Goal: Task Accomplishment & Management: Use online tool/utility

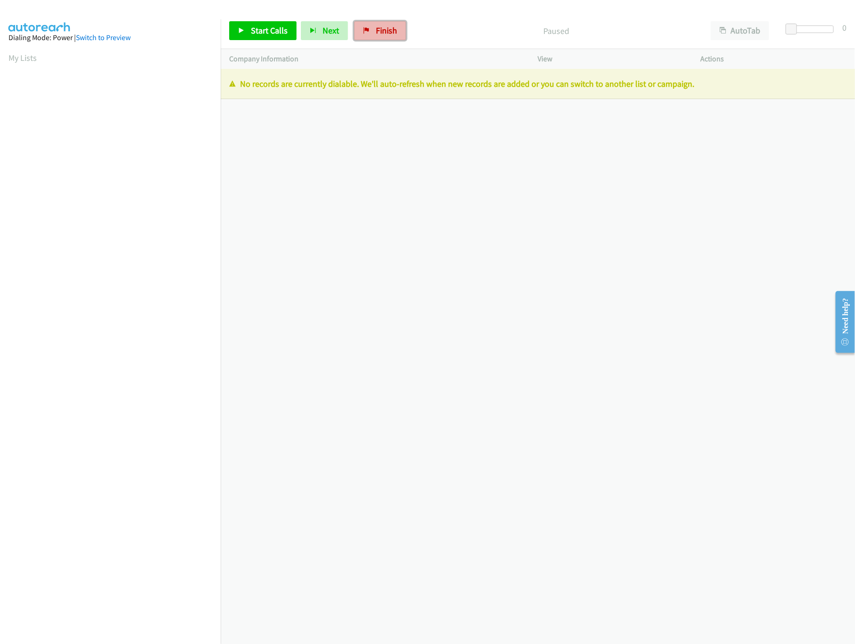
click at [398, 25] on link "Finish" at bounding box center [380, 30] width 52 height 19
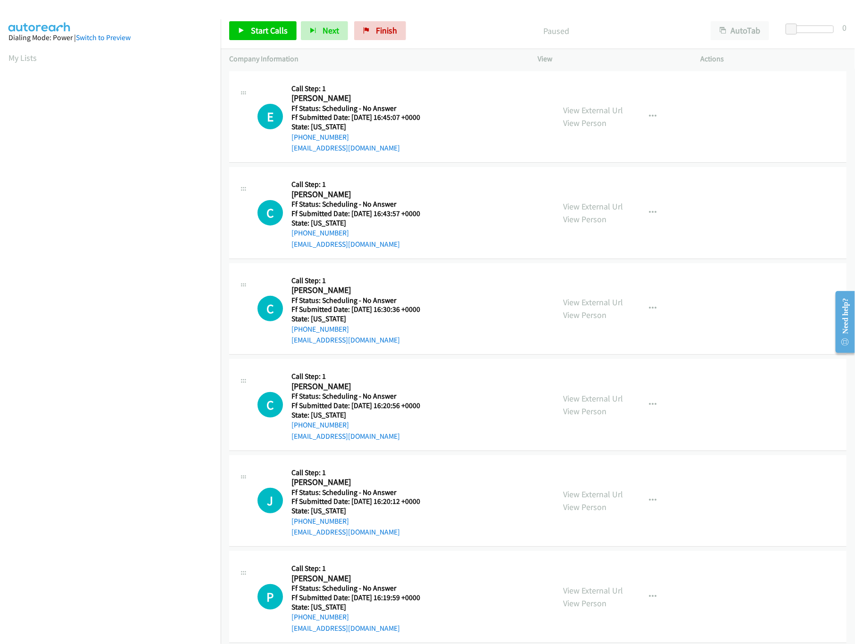
scroll to position [0, 3]
click at [270, 42] on div "Start Calls Pause Next Finish Paused AutoTab AutoTab 0" at bounding box center [538, 31] width 634 height 36
click at [269, 36] on link "Start Calls" at bounding box center [262, 30] width 67 height 19
click at [600, 108] on link "View External Url" at bounding box center [594, 110] width 60 height 11
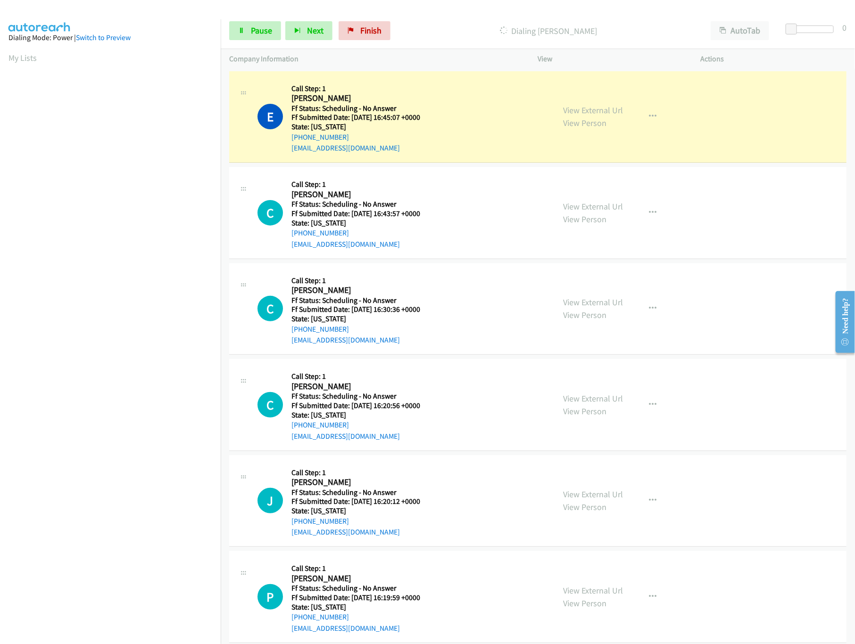
click at [606, 211] on div "View External Url View Person" at bounding box center [594, 212] width 60 height 25
click at [604, 208] on link "View External Url" at bounding box center [594, 206] width 60 height 11
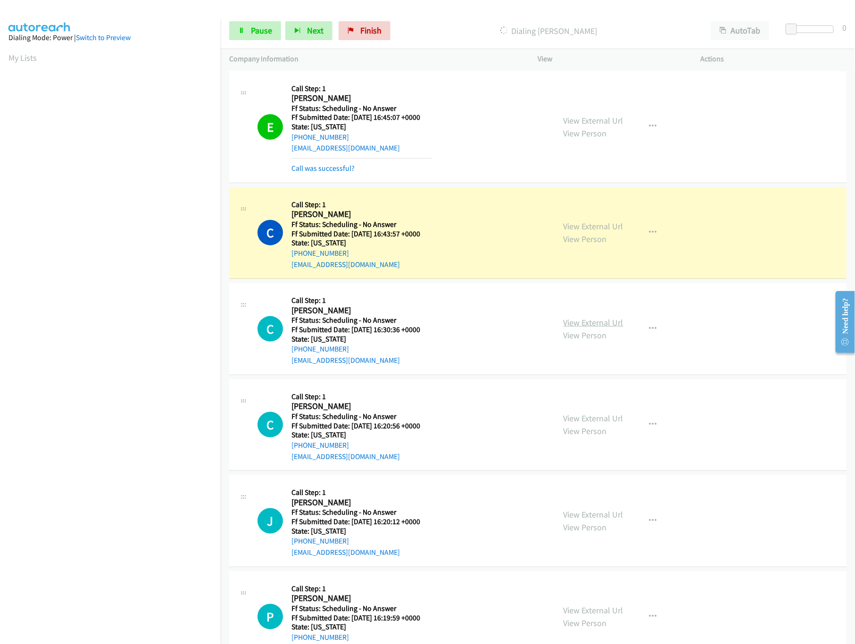
click at [576, 320] on link "View External Url" at bounding box center [594, 322] width 60 height 11
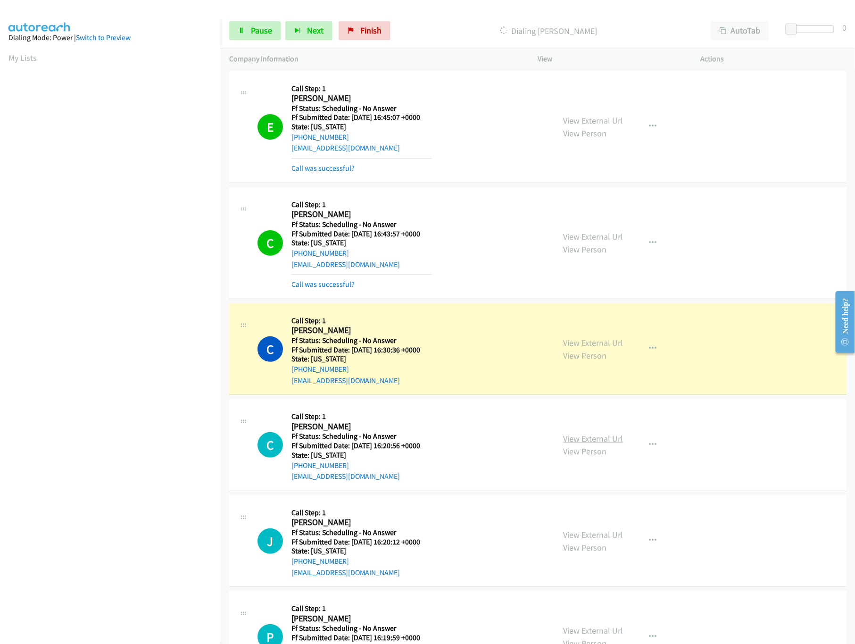
click at [573, 438] on link "View External Url" at bounding box center [594, 438] width 60 height 11
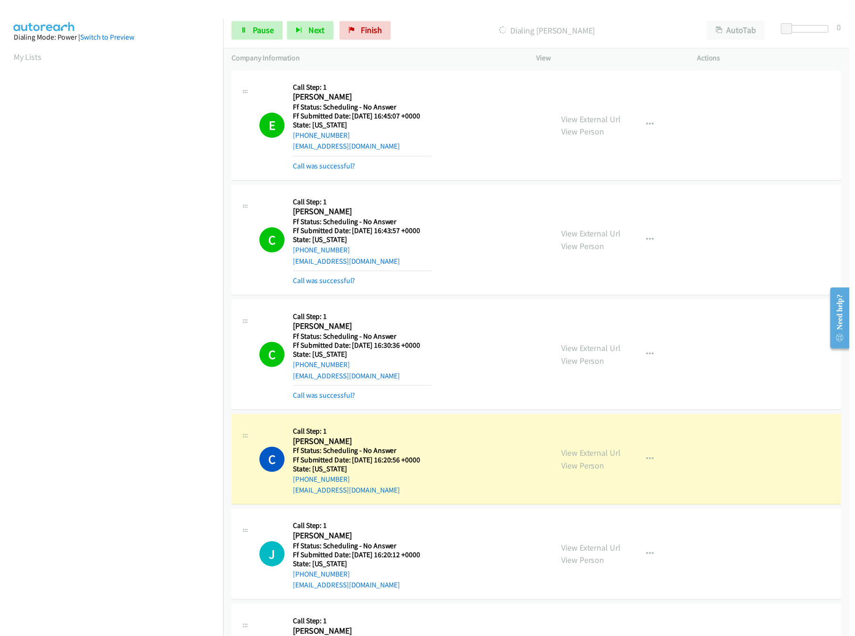
scroll to position [283, 0]
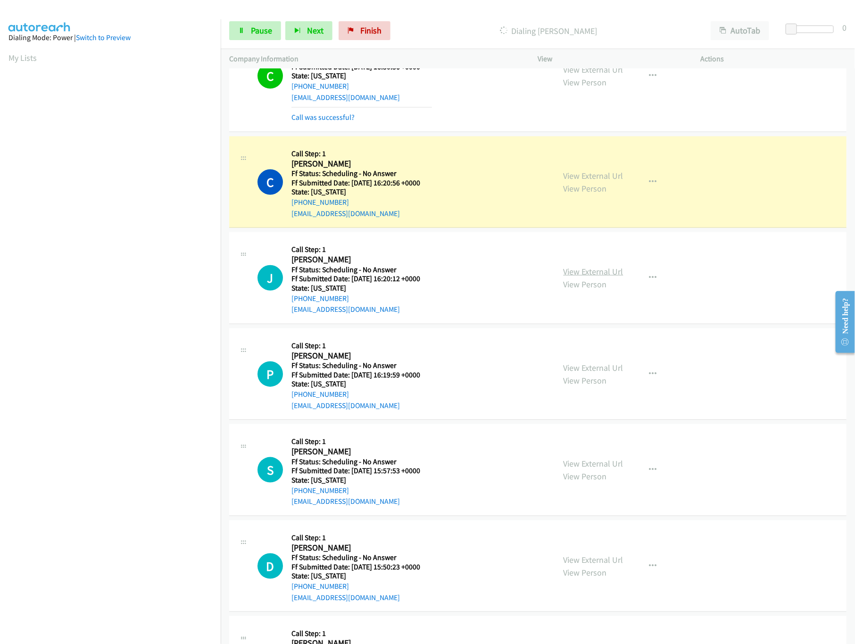
click at [574, 270] on link "View External Url" at bounding box center [594, 271] width 60 height 11
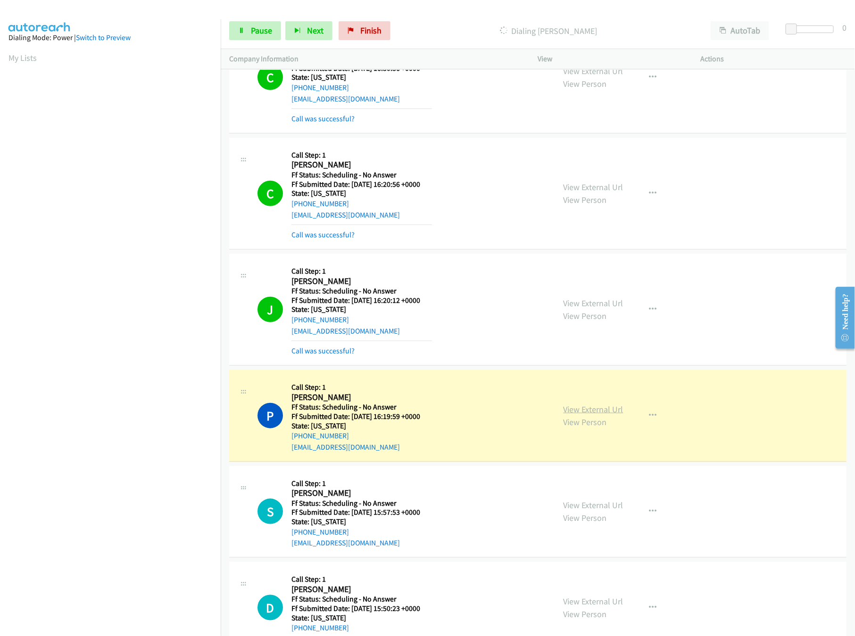
click at [581, 412] on link "View External Url" at bounding box center [594, 409] width 60 height 11
drag, startPoint x: 790, startPoint y: 32, endPoint x: 881, endPoint y: 43, distance: 92.7
click at [855, 43] on html "Start Calls Pause Next Finish Dialing Paula Long AutoTab AutoTab 28 Company Inf…" at bounding box center [427, 22] width 855 height 45
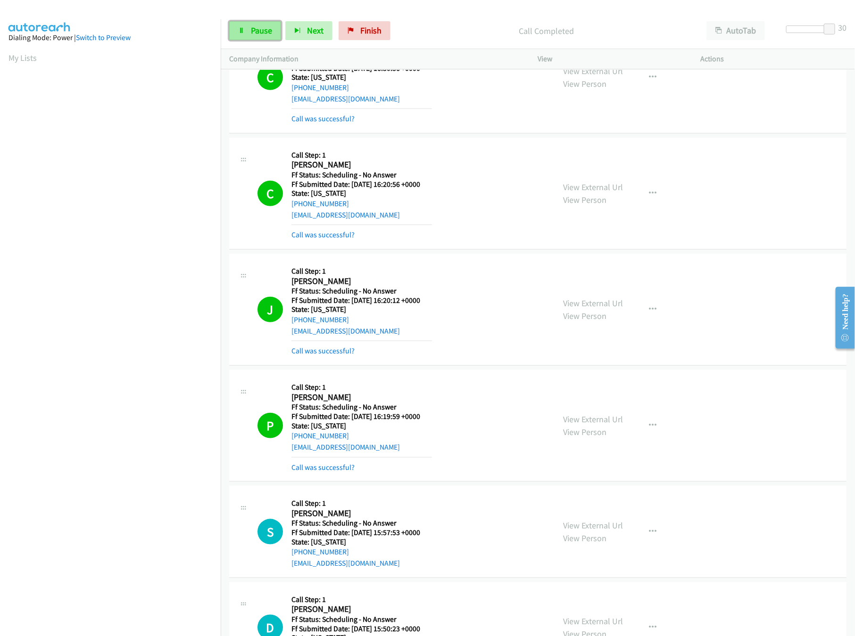
click at [238, 24] on link "Pause" at bounding box center [255, 30] width 52 height 19
click at [327, 351] on link "Call was successful?" at bounding box center [322, 350] width 63 height 9
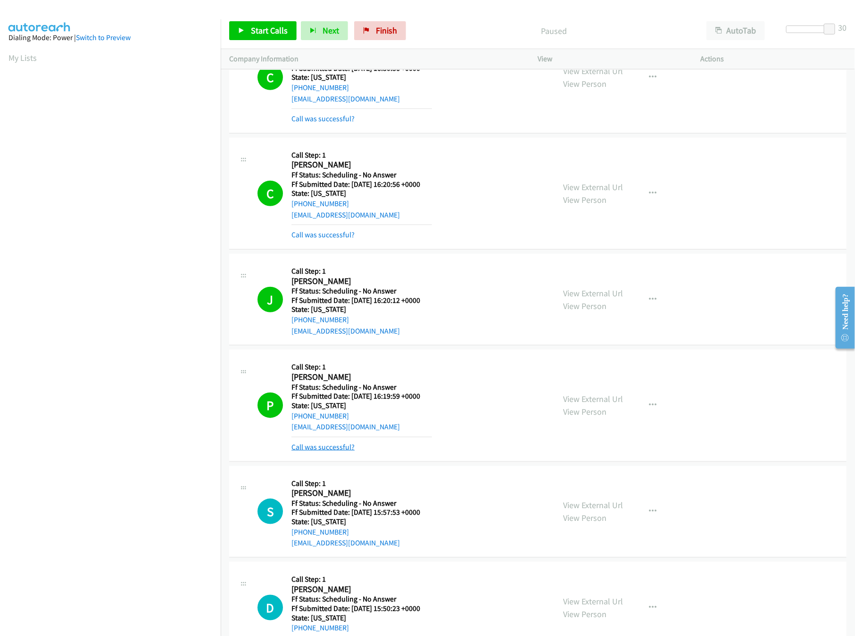
click at [323, 448] on link "Call was successful?" at bounding box center [322, 446] width 63 height 9
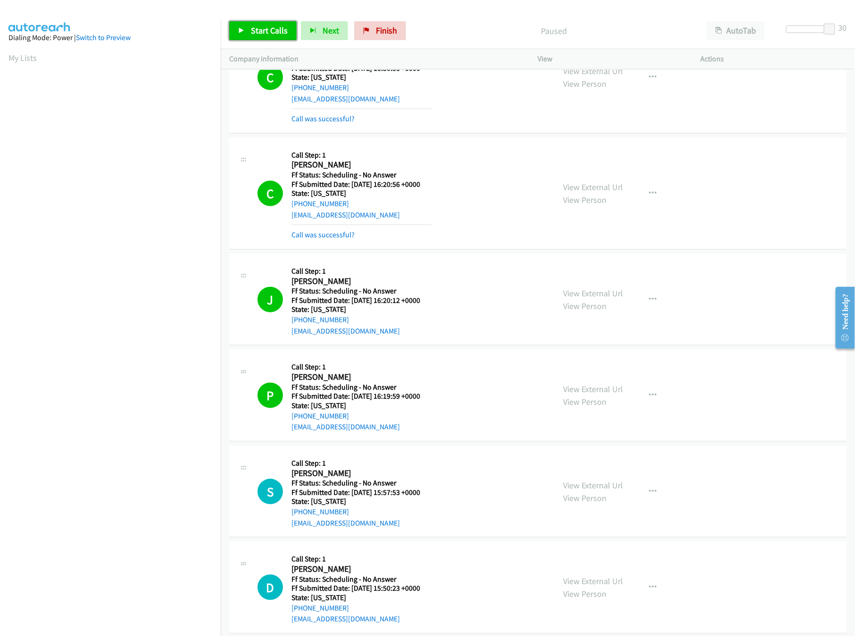
click at [238, 40] on link "Start Calls" at bounding box center [262, 30] width 67 height 19
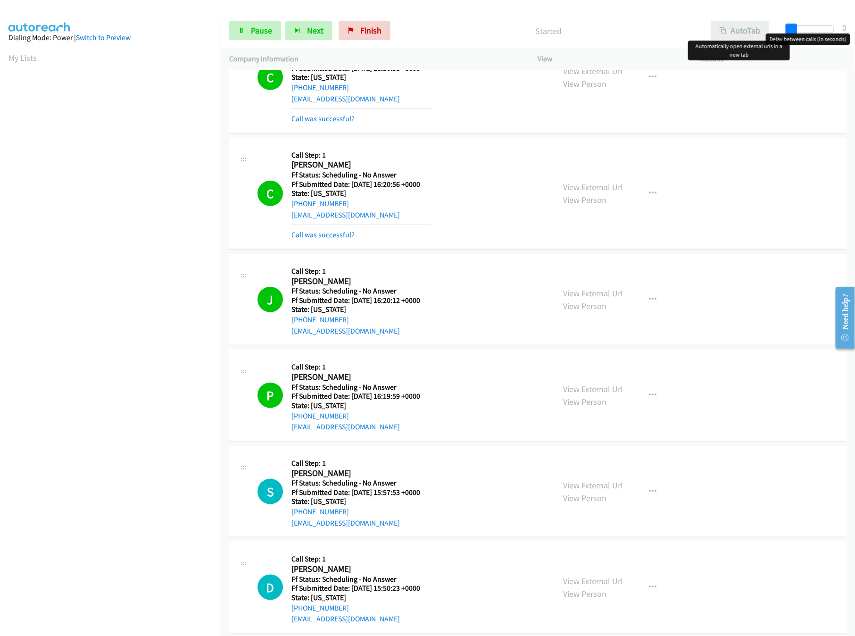
drag, startPoint x: 832, startPoint y: 30, endPoint x: 765, endPoint y: 32, distance: 66.5
click at [765, 32] on div "Start Calls Pause Next Finish Started AutoTab AutoTab 0" at bounding box center [538, 31] width 634 height 36
click at [265, 25] on link "Pause" at bounding box center [255, 30] width 52 height 19
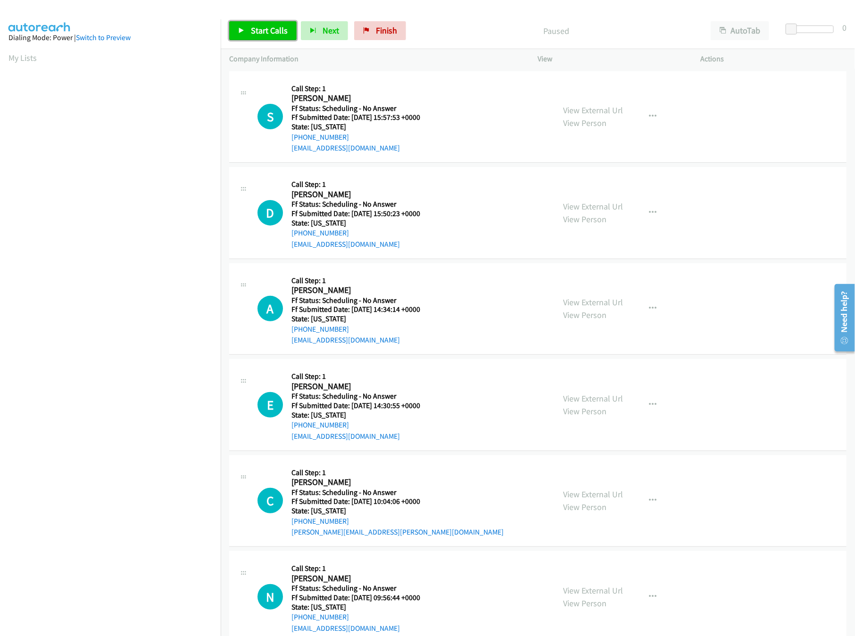
click at [259, 27] on span "Start Calls" at bounding box center [269, 30] width 37 height 11
click at [589, 108] on link "View External Url" at bounding box center [594, 110] width 60 height 11
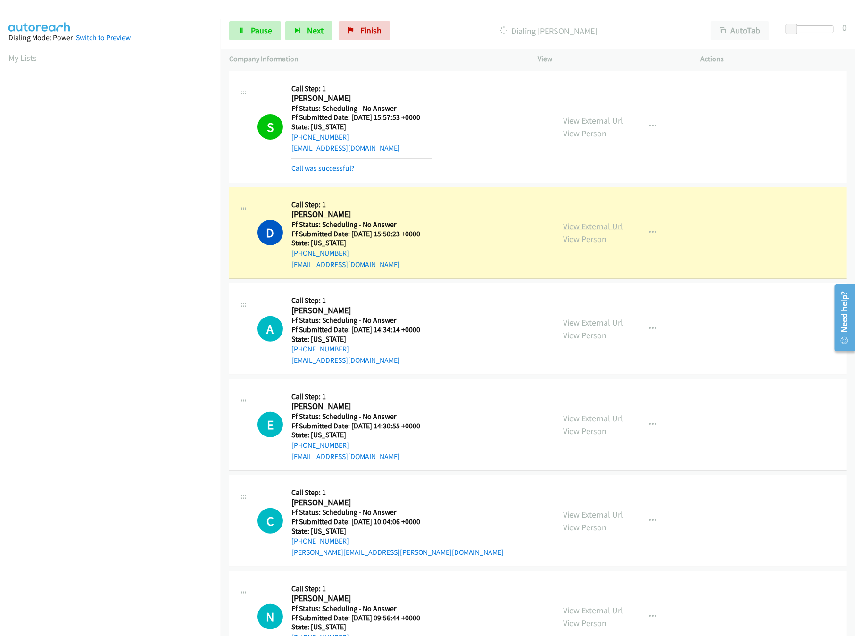
click at [579, 231] on link "View External Url" at bounding box center [594, 226] width 60 height 11
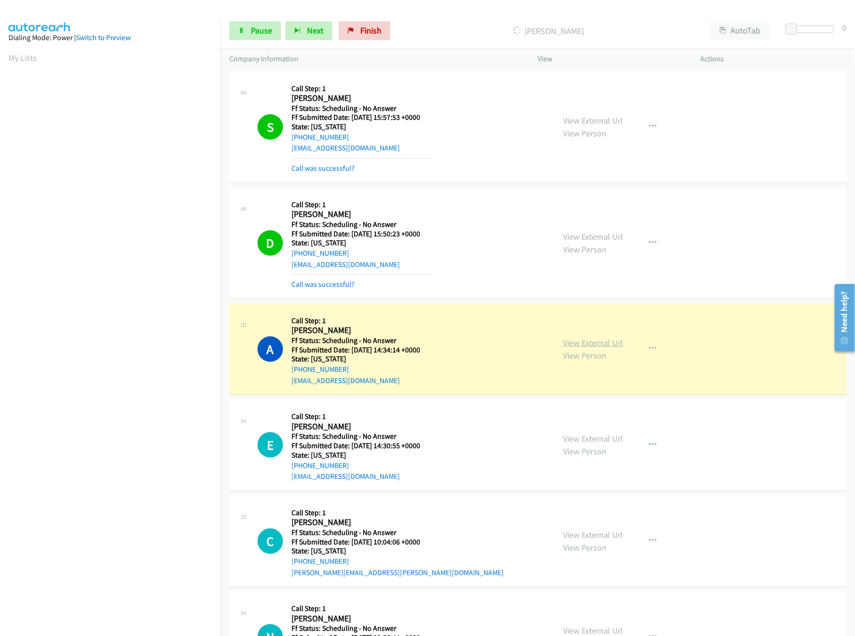
click at [569, 340] on link "View External Url" at bounding box center [594, 342] width 60 height 11
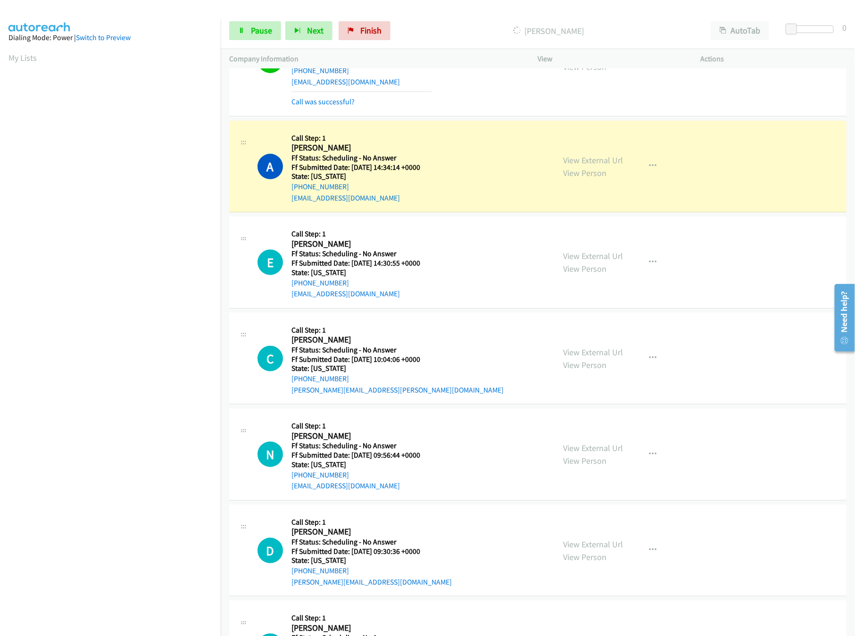
scroll to position [189, 0]
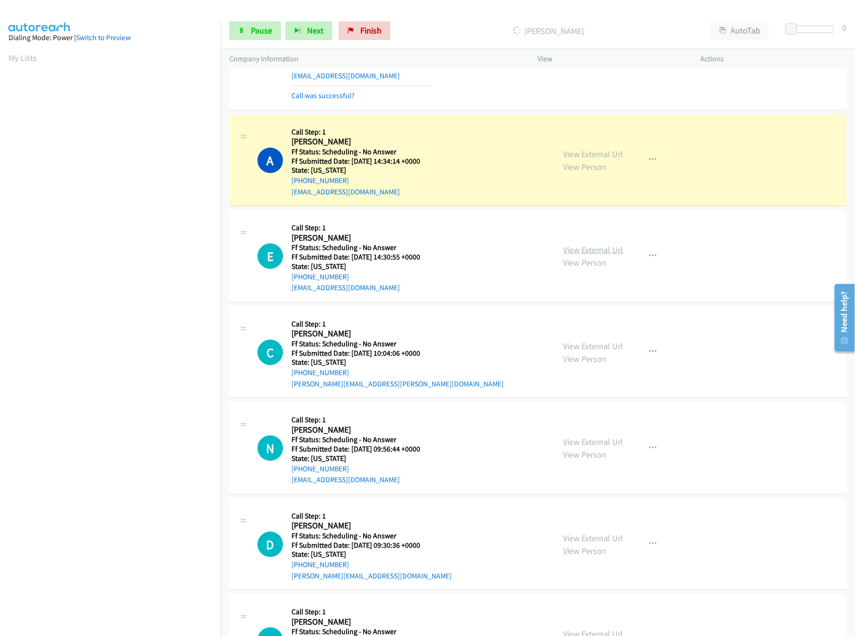
click at [615, 250] on link "View External Url" at bounding box center [594, 249] width 60 height 11
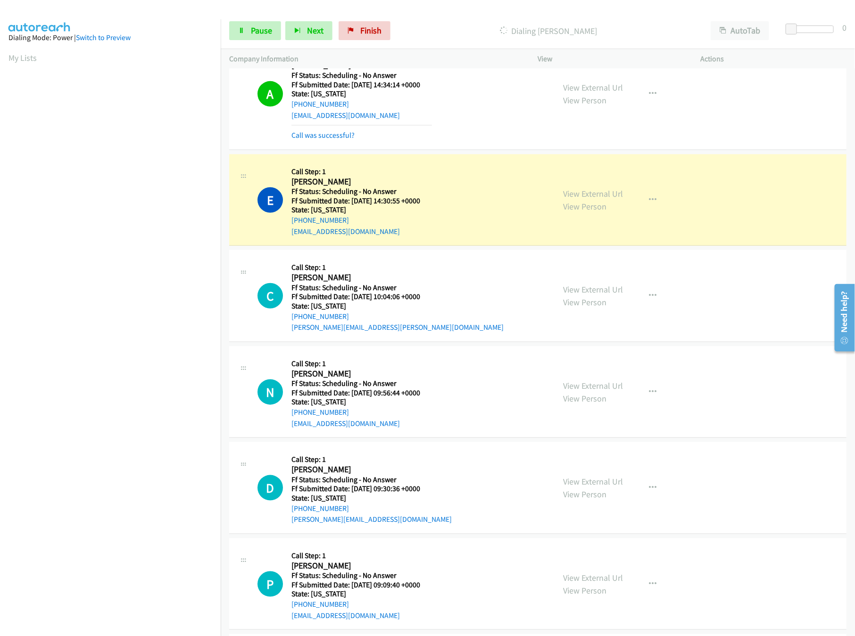
scroll to position [377, 0]
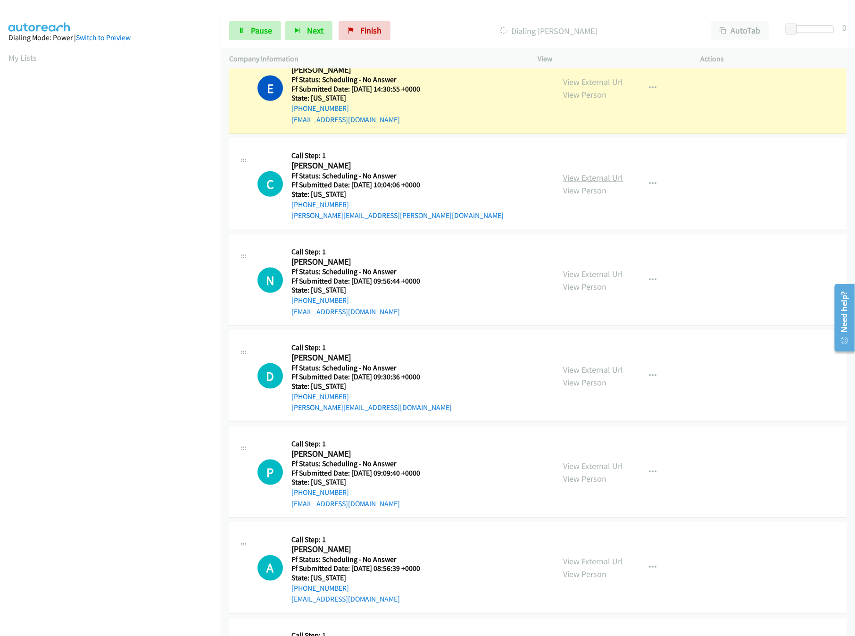
click at [564, 176] on link "View External Url" at bounding box center [594, 177] width 60 height 11
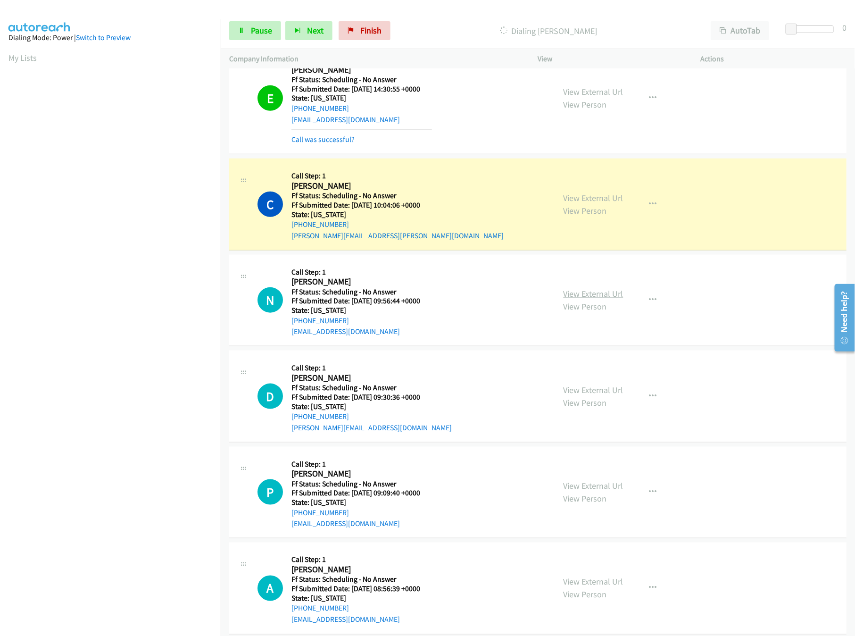
click at [582, 299] on link "View External Url" at bounding box center [594, 293] width 60 height 11
click at [579, 391] on link "View External Url" at bounding box center [594, 389] width 60 height 11
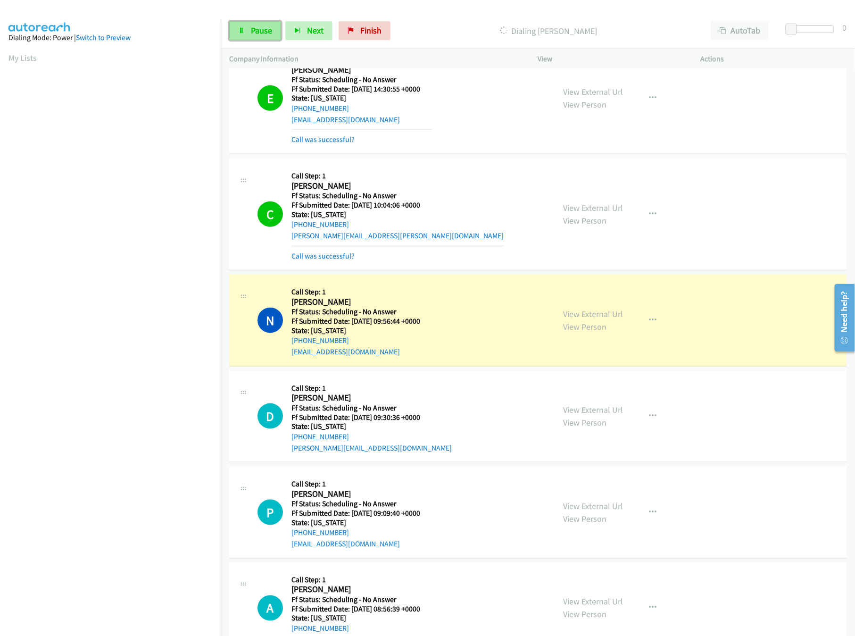
click at [266, 27] on span "Pause" at bounding box center [261, 30] width 21 height 11
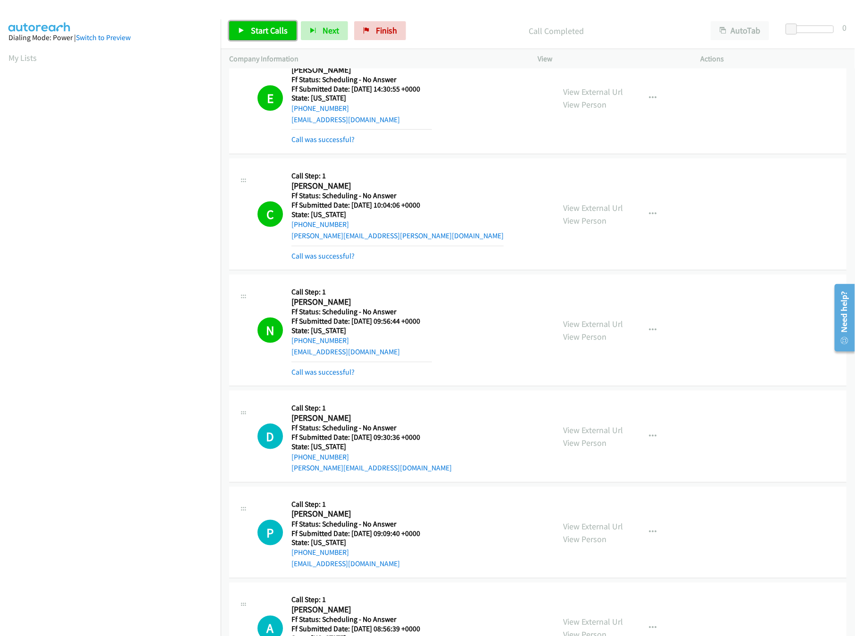
click at [267, 23] on link "Start Calls" at bounding box center [262, 30] width 67 height 19
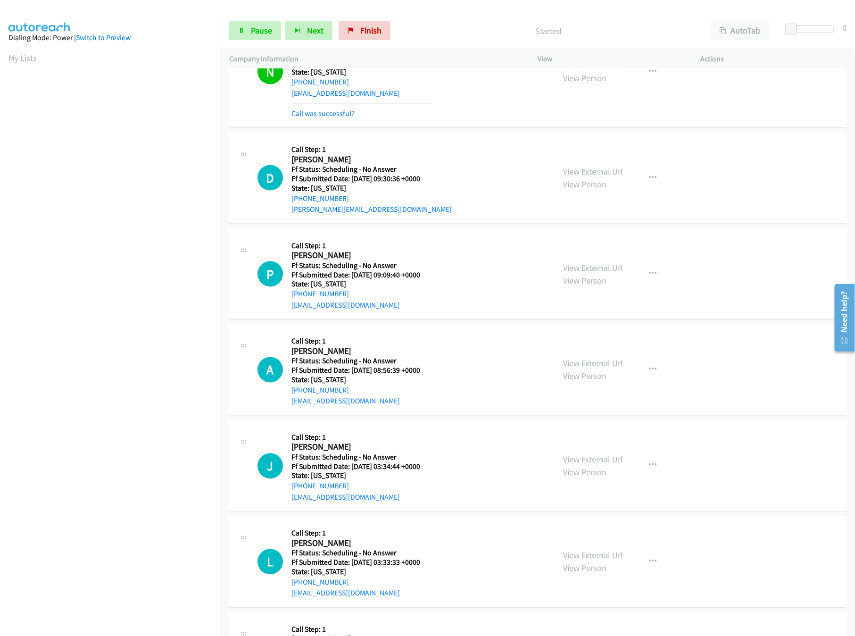
scroll to position [660, 0]
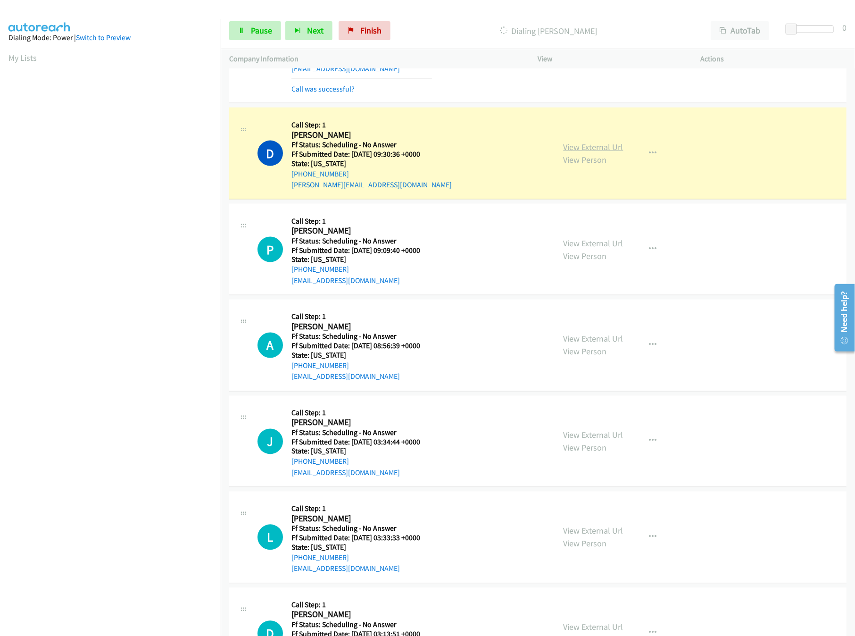
click at [599, 150] on link "View External Url" at bounding box center [594, 146] width 60 height 11
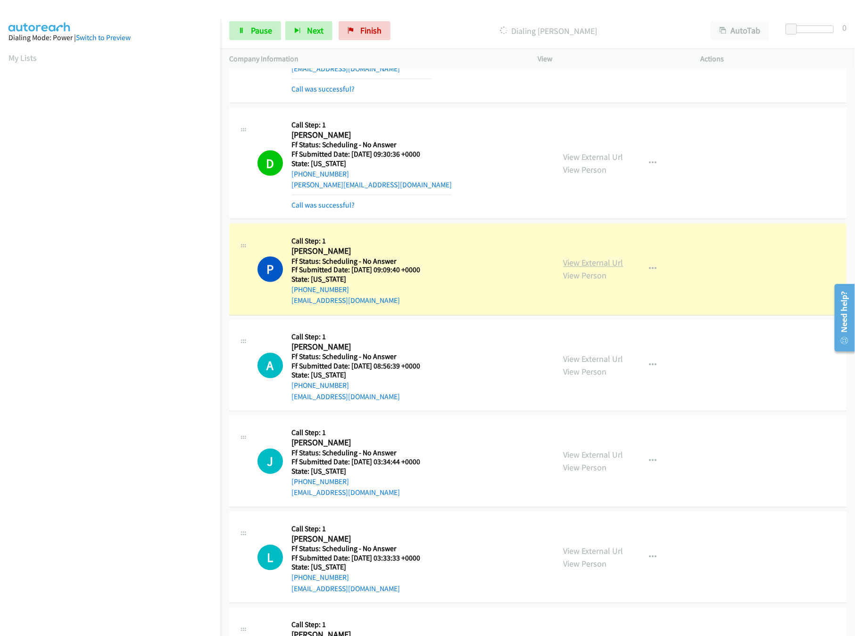
click at [572, 265] on link "View External Url" at bounding box center [594, 263] width 60 height 11
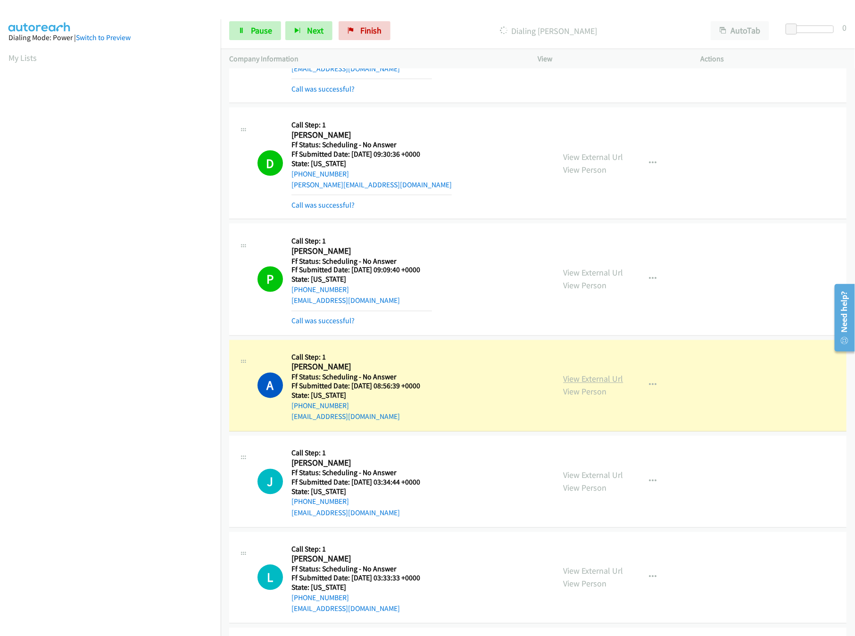
click at [591, 376] on link "View External Url" at bounding box center [594, 379] width 60 height 11
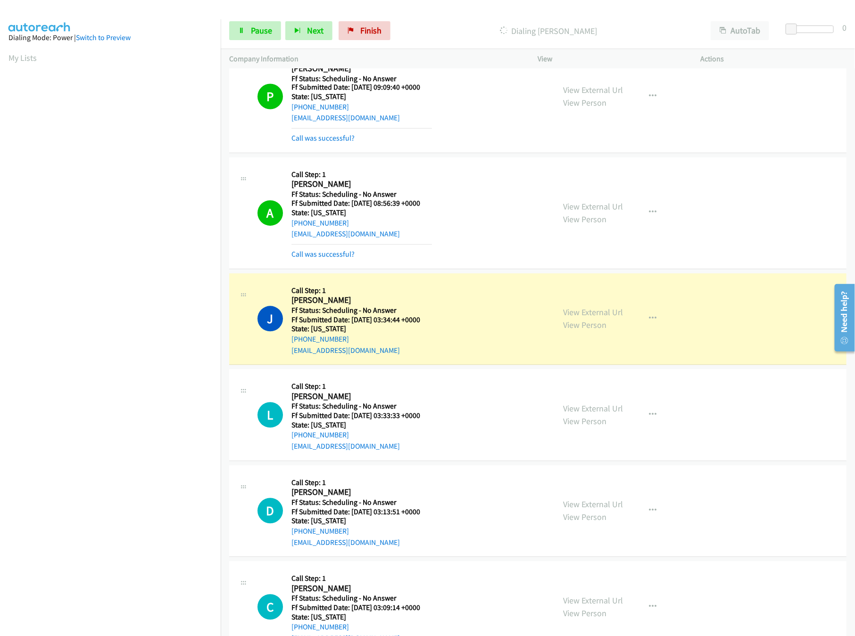
scroll to position [943, 0]
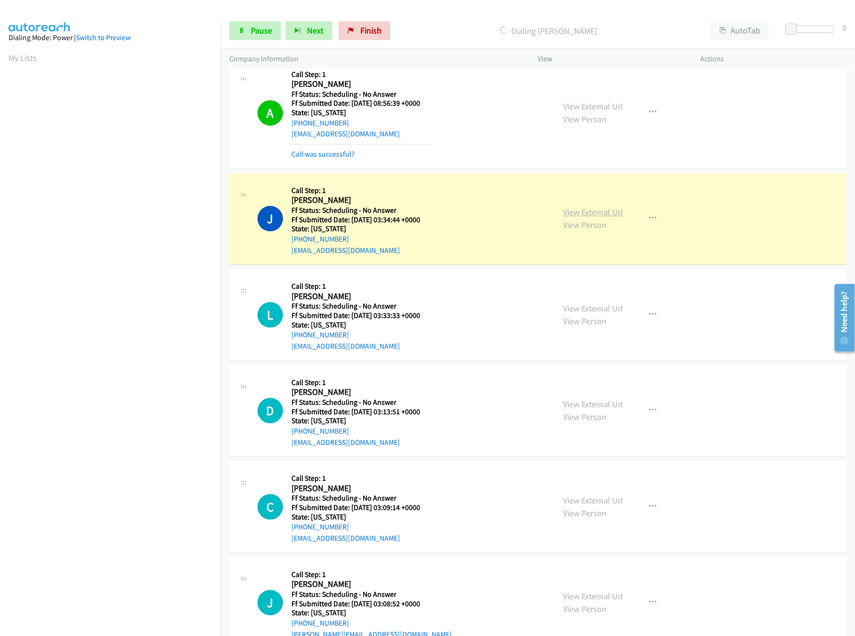
click at [564, 214] on link "View External Url" at bounding box center [594, 212] width 60 height 11
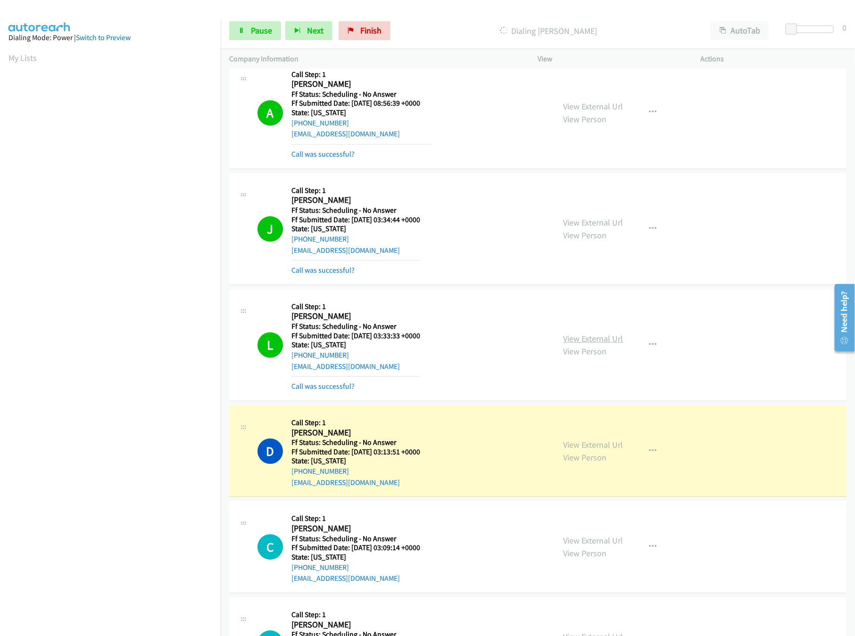
click at [583, 341] on link "View External Url" at bounding box center [594, 338] width 60 height 11
click at [590, 450] on link "View External Url" at bounding box center [594, 444] width 60 height 11
click at [248, 33] on link "Pause" at bounding box center [255, 30] width 52 height 19
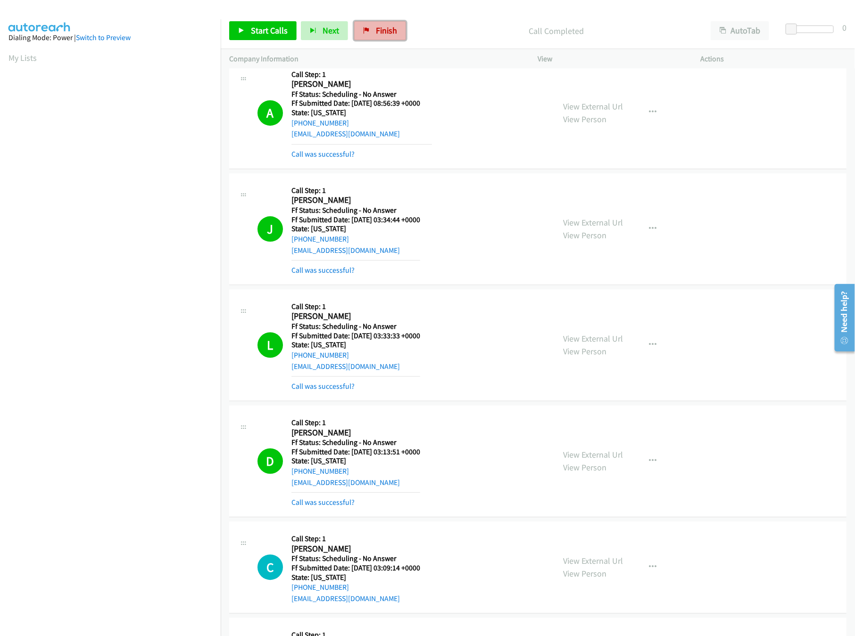
click at [395, 25] on span "Finish" at bounding box center [386, 30] width 21 height 11
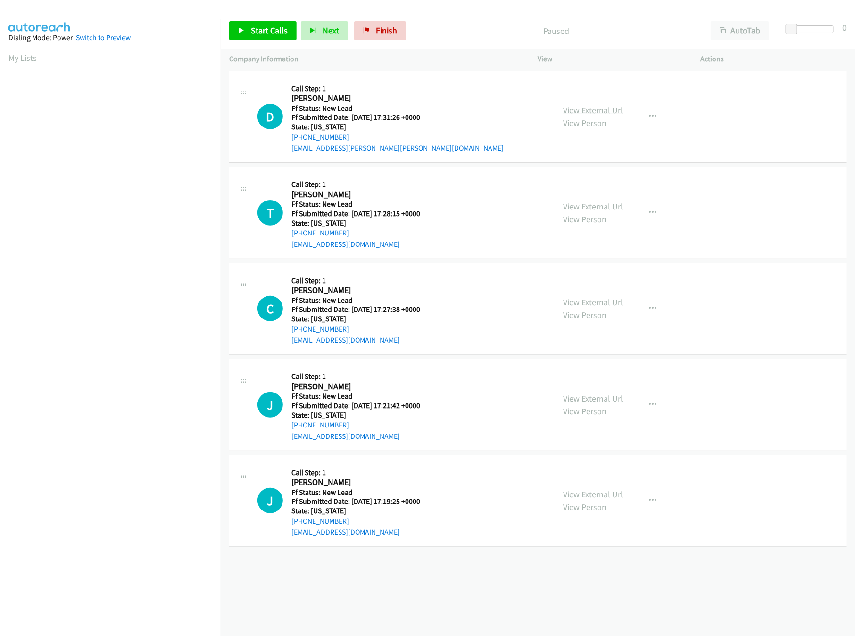
click at [574, 109] on link "View External Url" at bounding box center [594, 110] width 60 height 11
click at [272, 37] on link "Start Calls" at bounding box center [262, 30] width 67 height 19
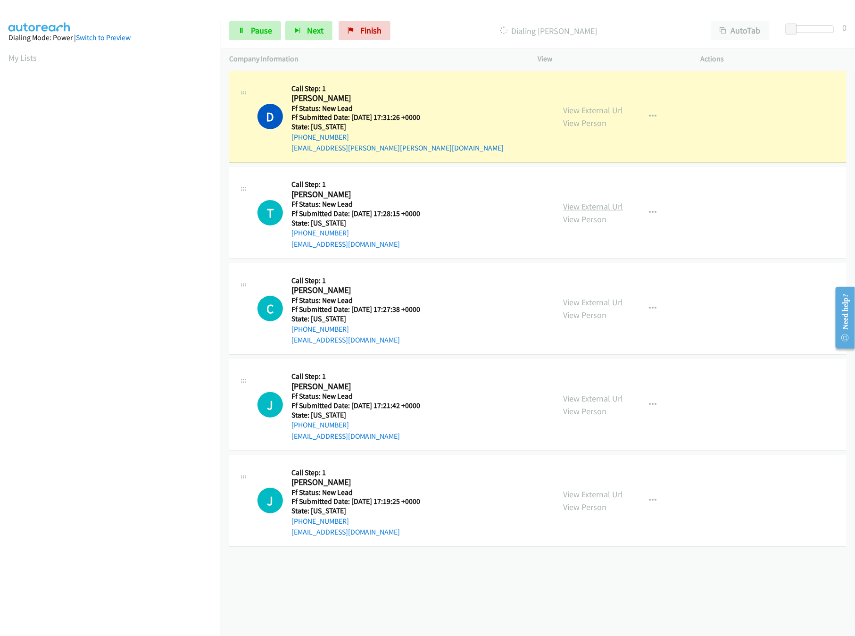
click at [595, 209] on link "View External Url" at bounding box center [594, 206] width 60 height 11
click at [594, 299] on link "View External Url" at bounding box center [594, 302] width 60 height 11
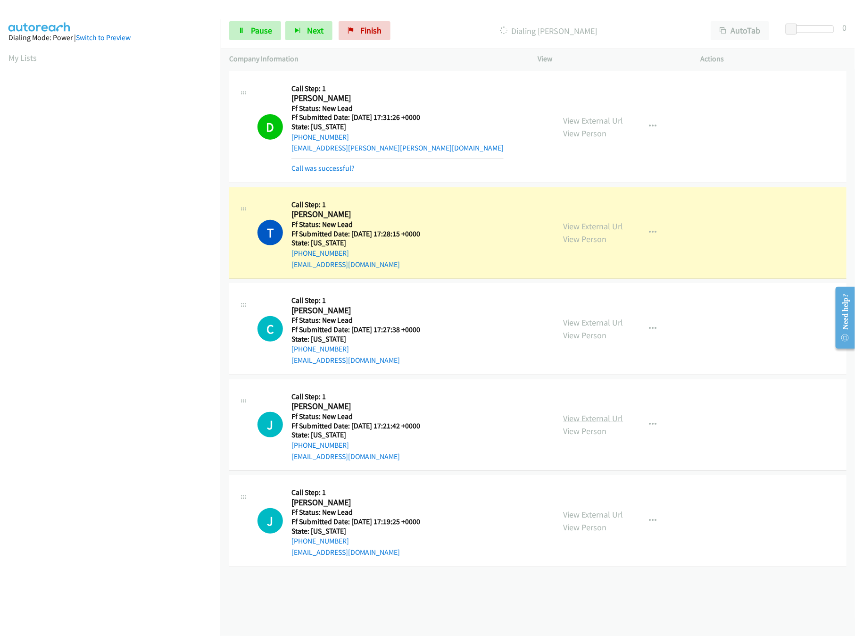
click at [603, 419] on link "View External Url" at bounding box center [594, 418] width 60 height 11
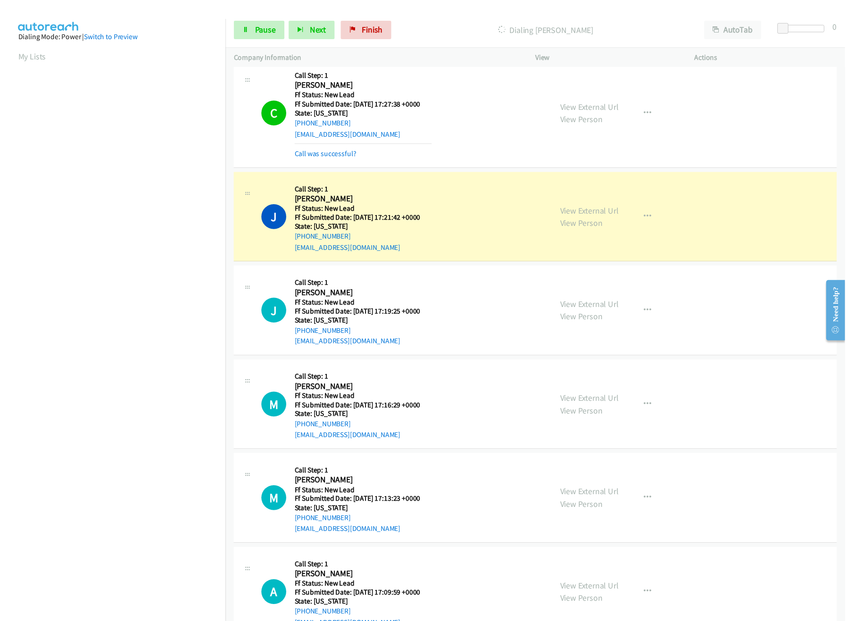
scroll to position [279, 0]
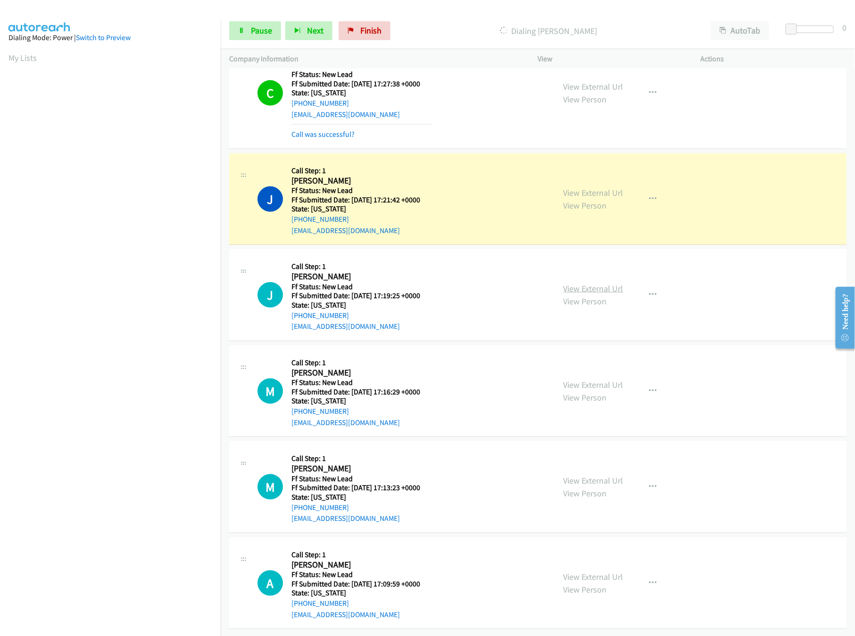
click at [581, 283] on link "View External Url" at bounding box center [594, 288] width 60 height 11
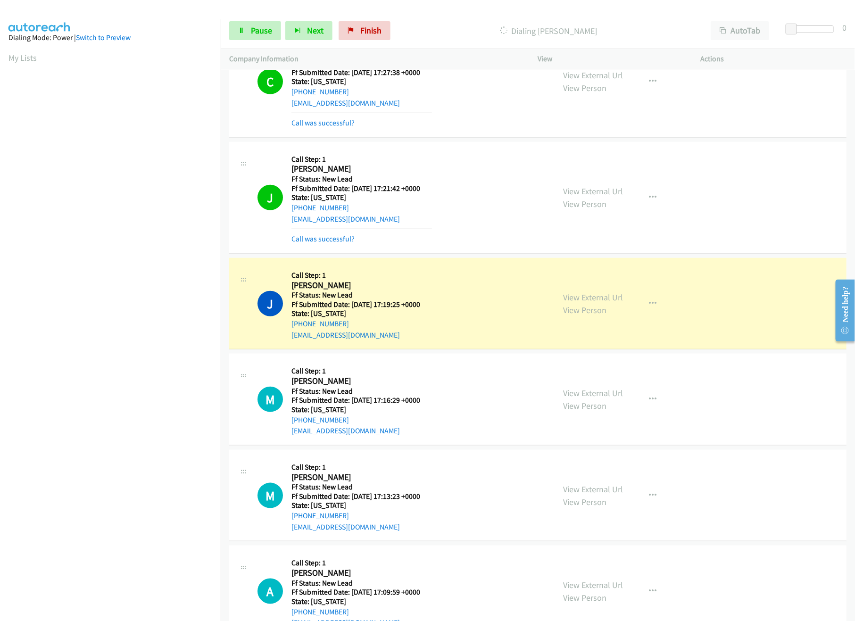
scroll to position [316, 0]
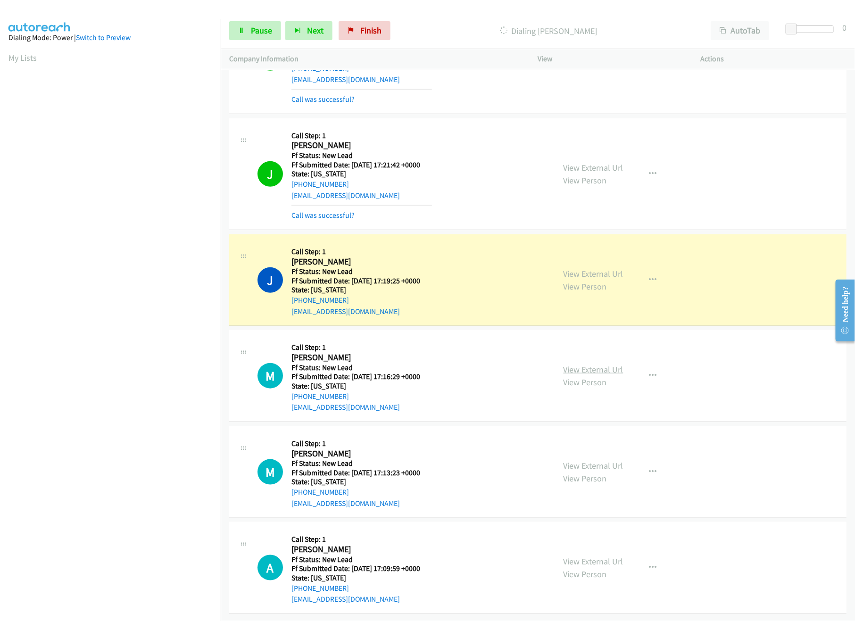
click at [574, 364] on link "View External Url" at bounding box center [594, 369] width 60 height 11
click at [583, 460] on link "View External Url" at bounding box center [594, 465] width 60 height 11
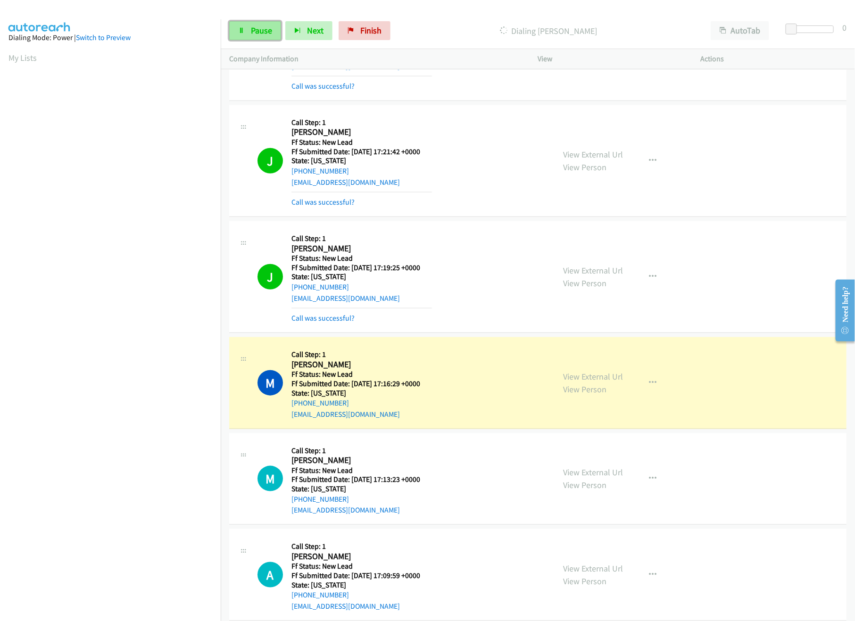
click at [267, 36] on link "Pause" at bounding box center [255, 30] width 52 height 19
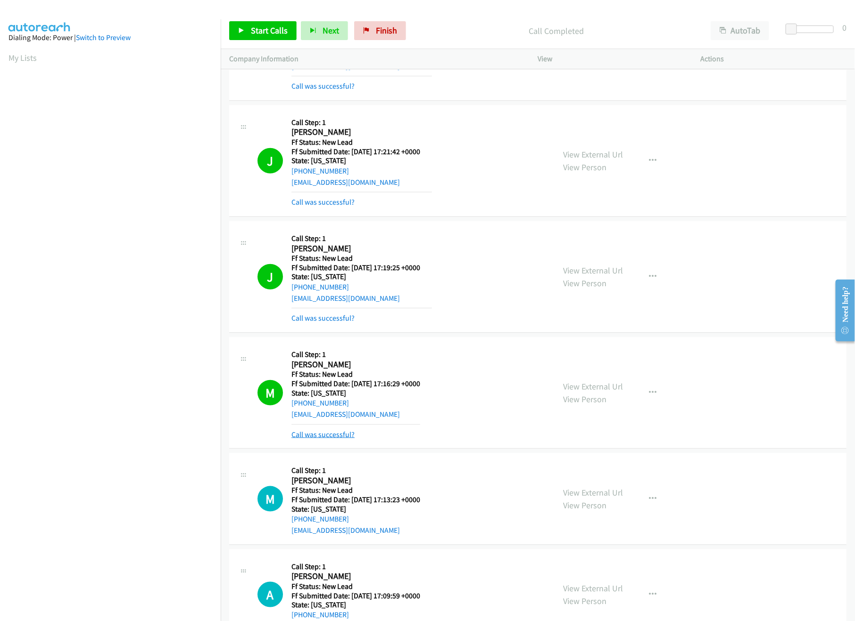
click at [337, 432] on link "Call was successful?" at bounding box center [322, 434] width 63 height 9
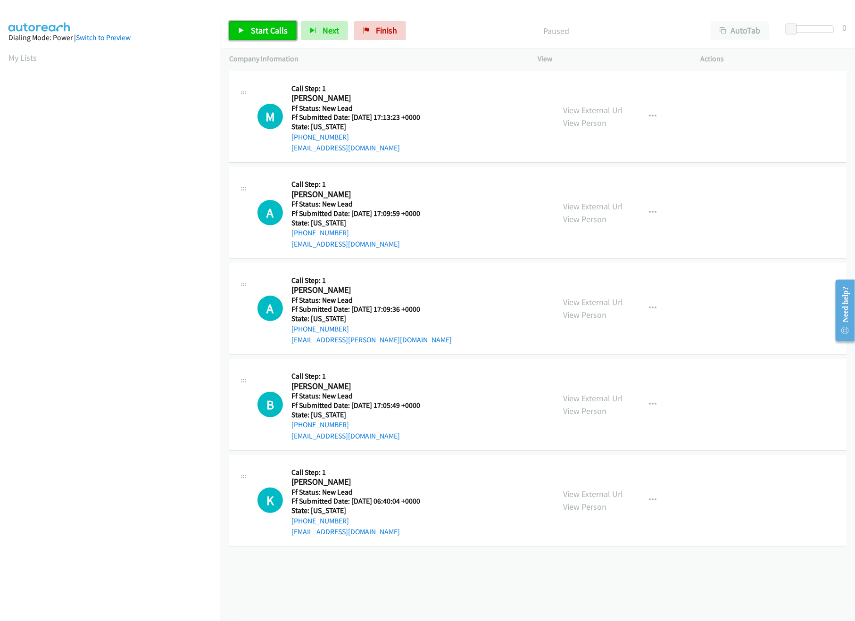
click at [254, 33] on span "Start Calls" at bounding box center [269, 30] width 37 height 11
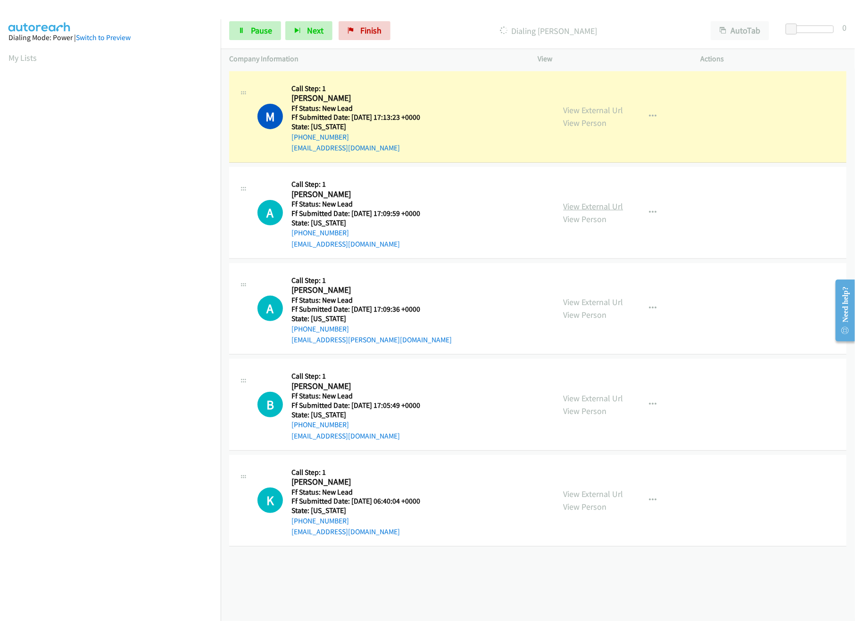
click at [572, 207] on link "View External Url" at bounding box center [594, 206] width 60 height 11
click at [247, 37] on link "Pause" at bounding box center [255, 30] width 52 height 19
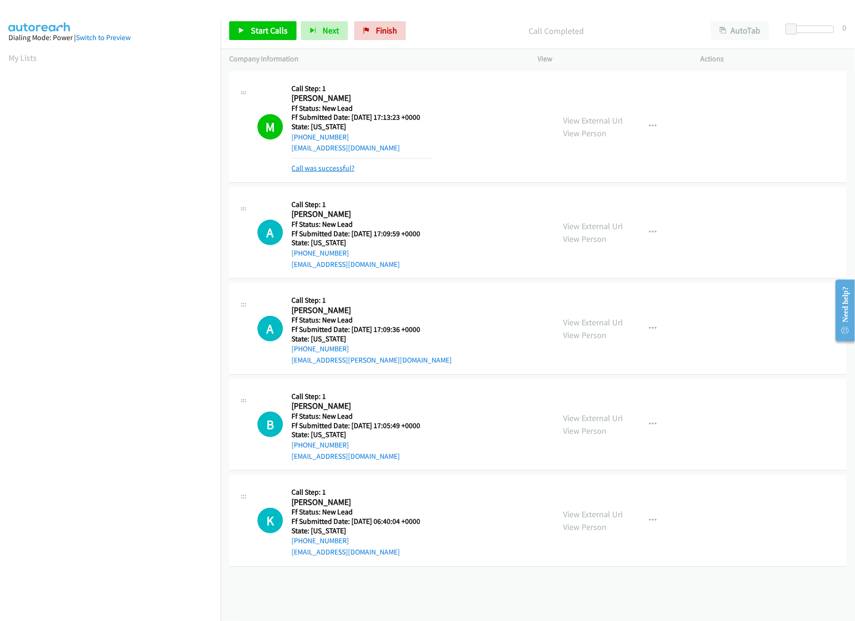
click at [348, 166] on link "Call was successful?" at bounding box center [322, 168] width 63 height 9
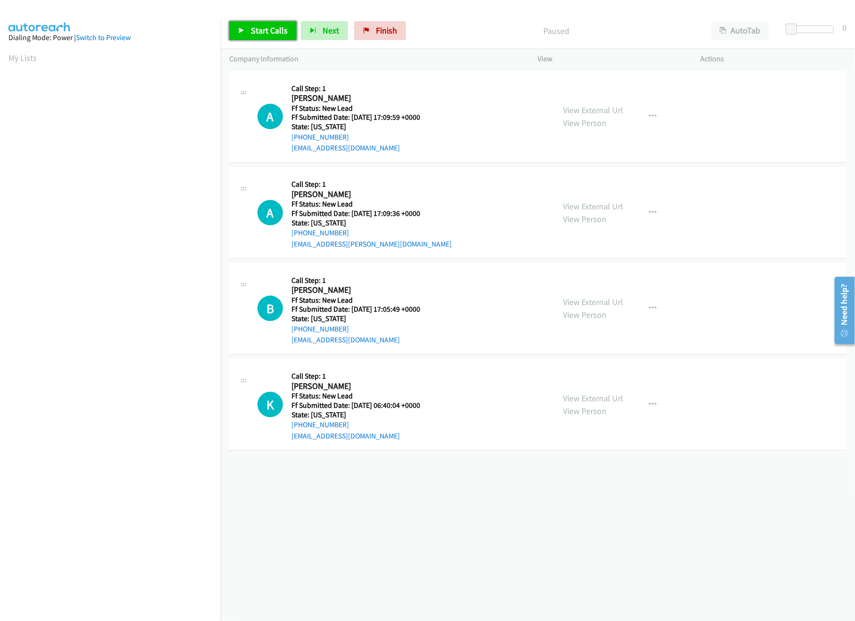
click at [255, 32] on span "Start Calls" at bounding box center [269, 30] width 37 height 11
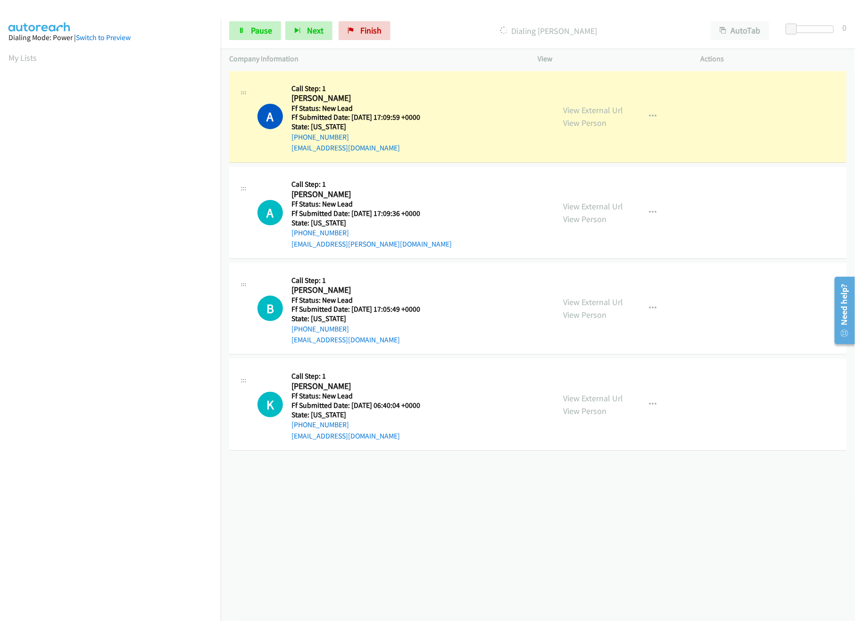
drag, startPoint x: 362, startPoint y: 515, endPoint x: 417, endPoint y: 429, distance: 102.4
click at [362, 515] on div "[PHONE_NUMBER] Call failed - Please reload the list and try again The Callbar F…" at bounding box center [538, 345] width 634 height 552
click at [576, 203] on link "View External Url" at bounding box center [594, 206] width 60 height 11
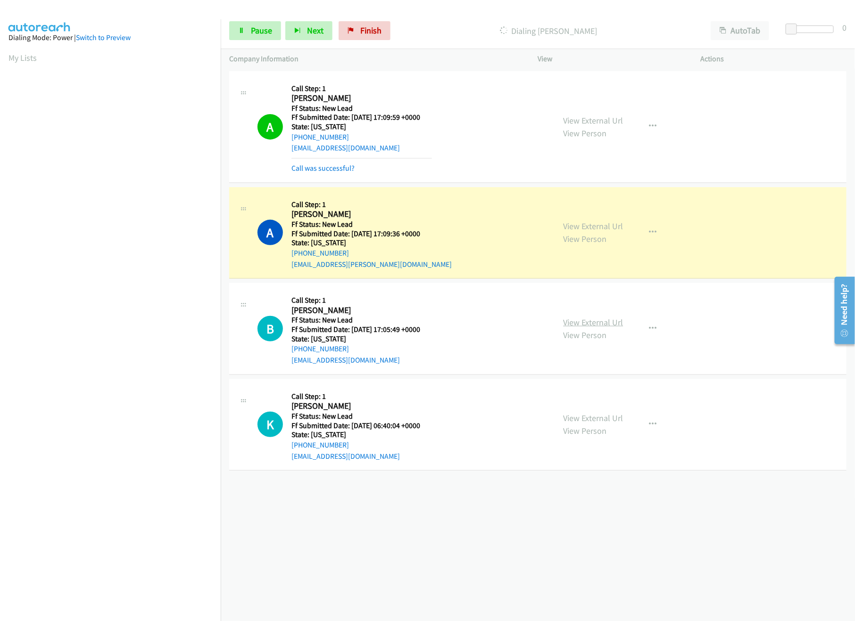
click at [575, 323] on link "View External Url" at bounding box center [594, 322] width 60 height 11
click at [254, 29] on span "Pause" at bounding box center [261, 30] width 21 height 11
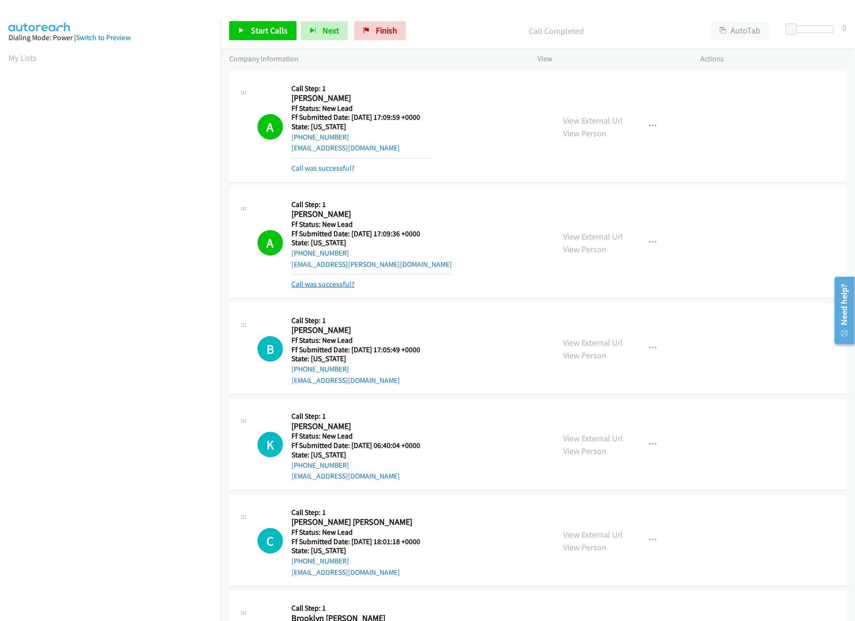
click at [317, 282] on link "Call was successful?" at bounding box center [322, 284] width 63 height 9
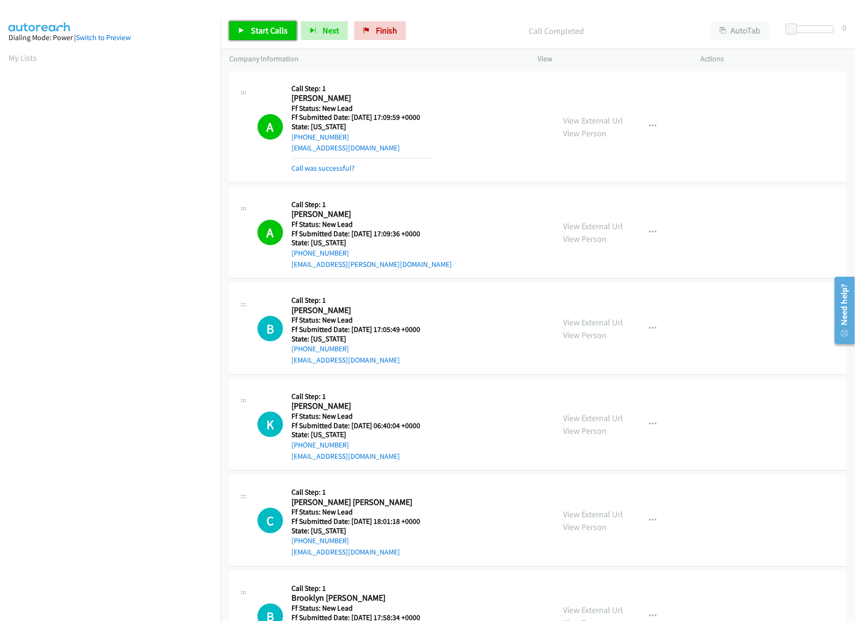
click at [269, 36] on link "Start Calls" at bounding box center [262, 30] width 67 height 19
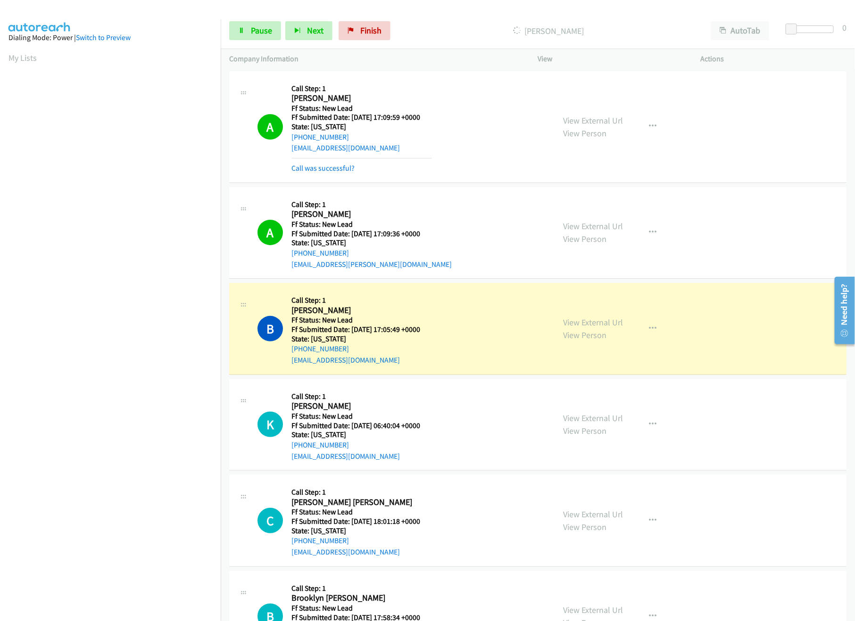
scroll to position [156, 0]
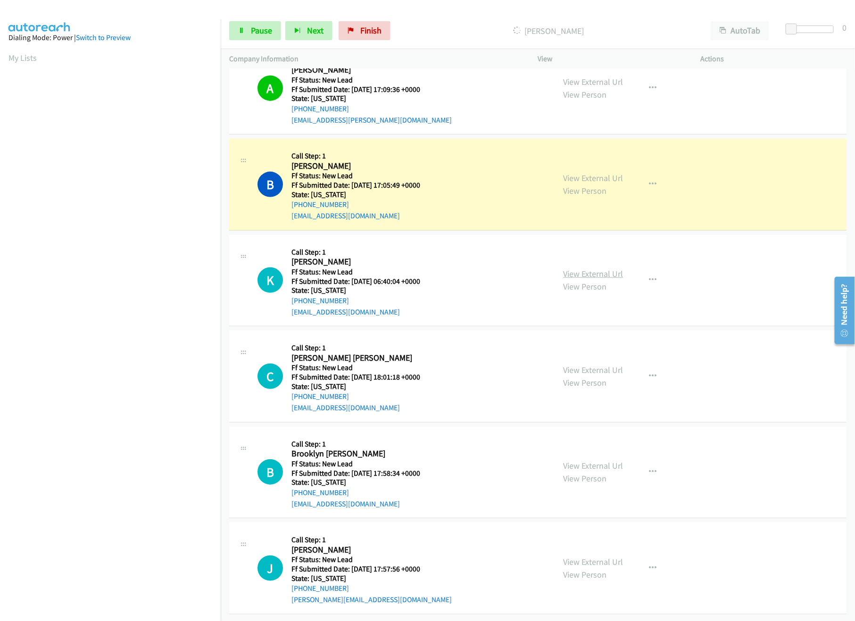
click at [588, 268] on link "View External Url" at bounding box center [594, 273] width 60 height 11
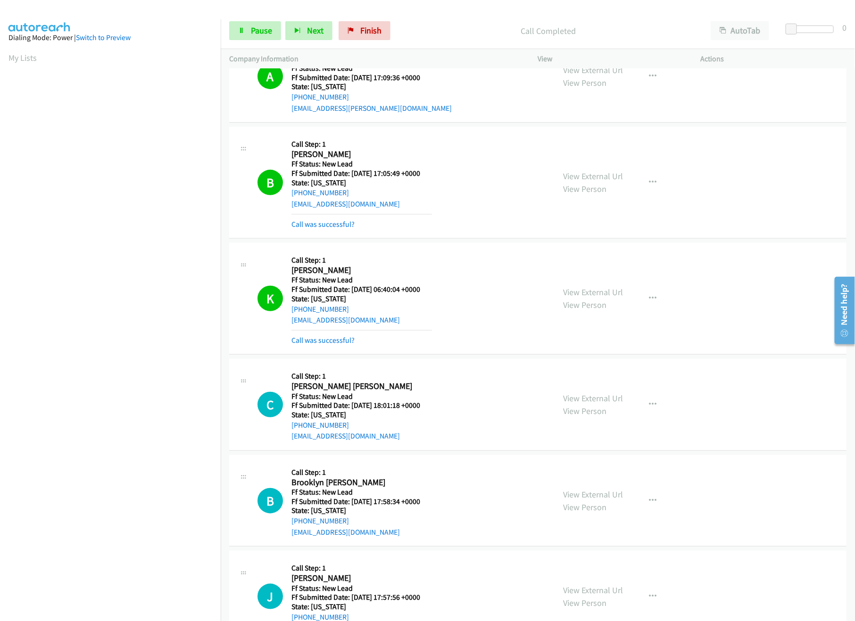
scroll to position [197, 0]
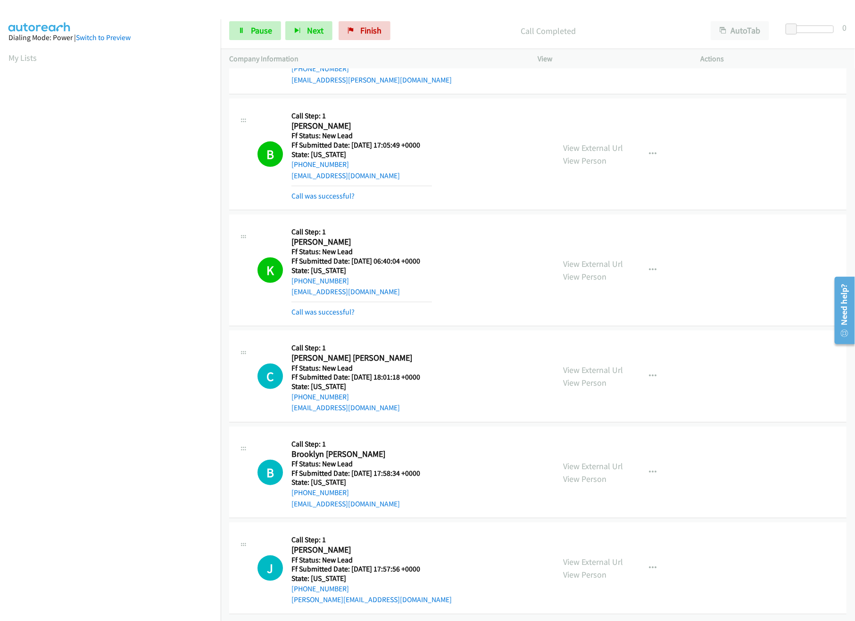
click at [590, 351] on div "View External Url View Person View External Url Email Schedule/Manage Callback …" at bounding box center [640, 376] width 171 height 75
click at [592, 365] on link "View External Url" at bounding box center [594, 370] width 60 height 11
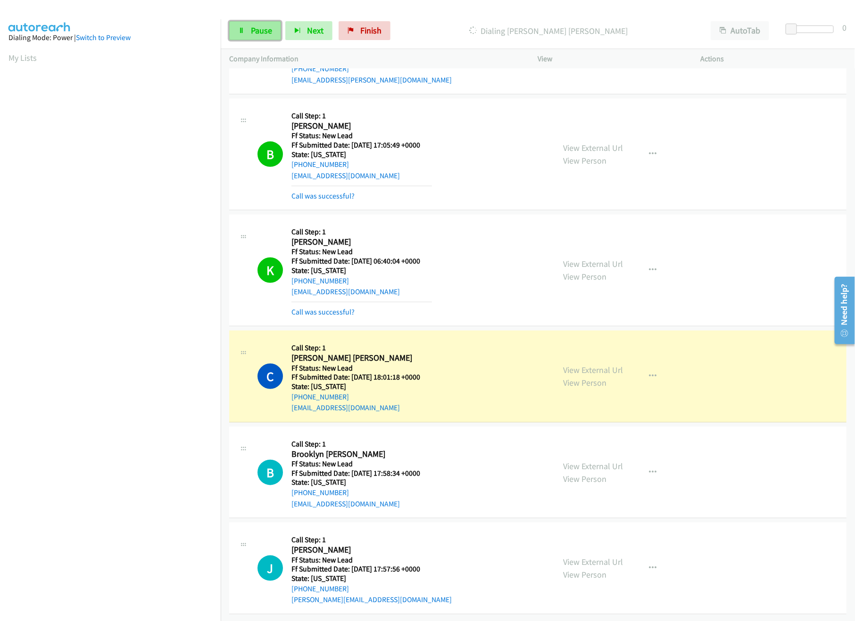
click at [260, 33] on span "Pause" at bounding box center [261, 30] width 21 height 11
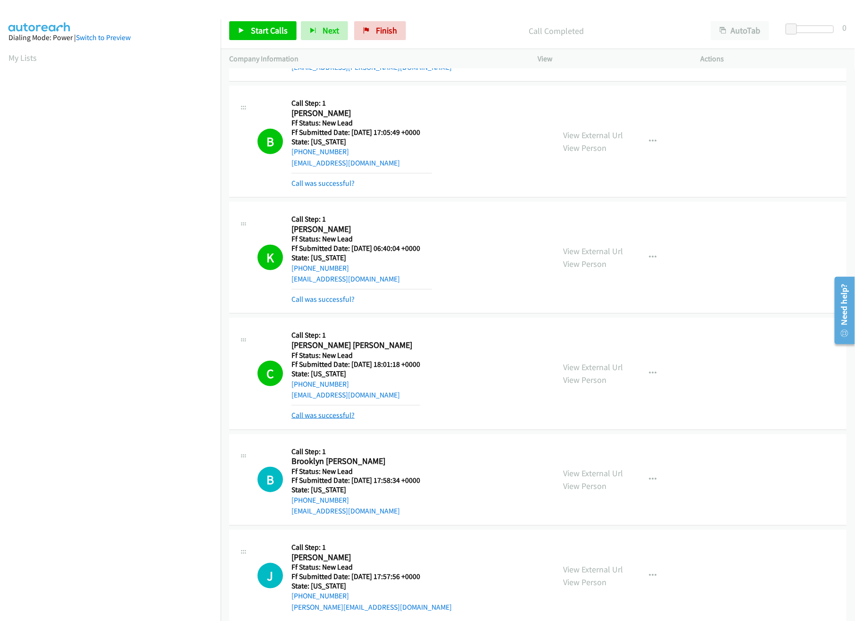
click at [323, 416] on link "Call was successful?" at bounding box center [322, 415] width 63 height 9
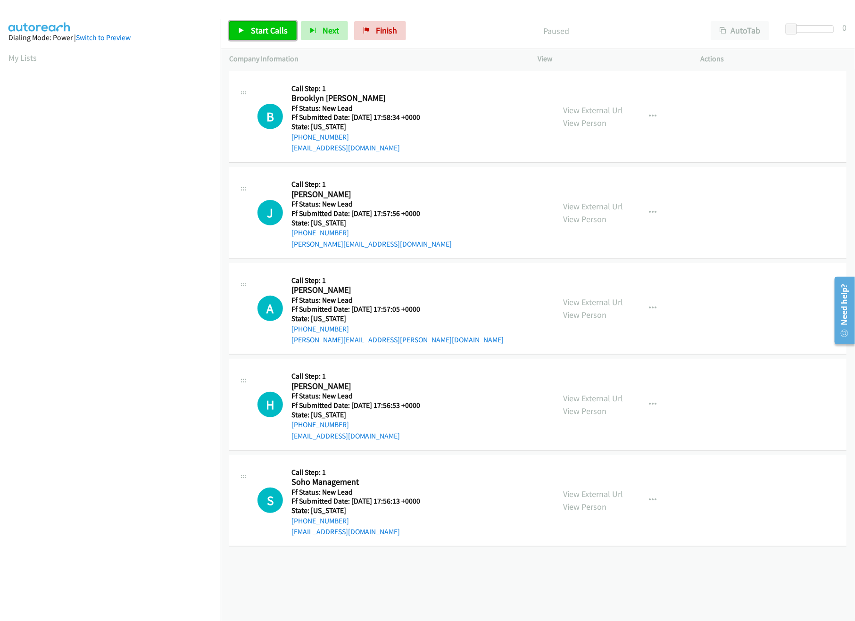
click at [251, 30] on span "Start Calls" at bounding box center [269, 30] width 37 height 11
click at [579, 113] on link "View External Url" at bounding box center [594, 110] width 60 height 11
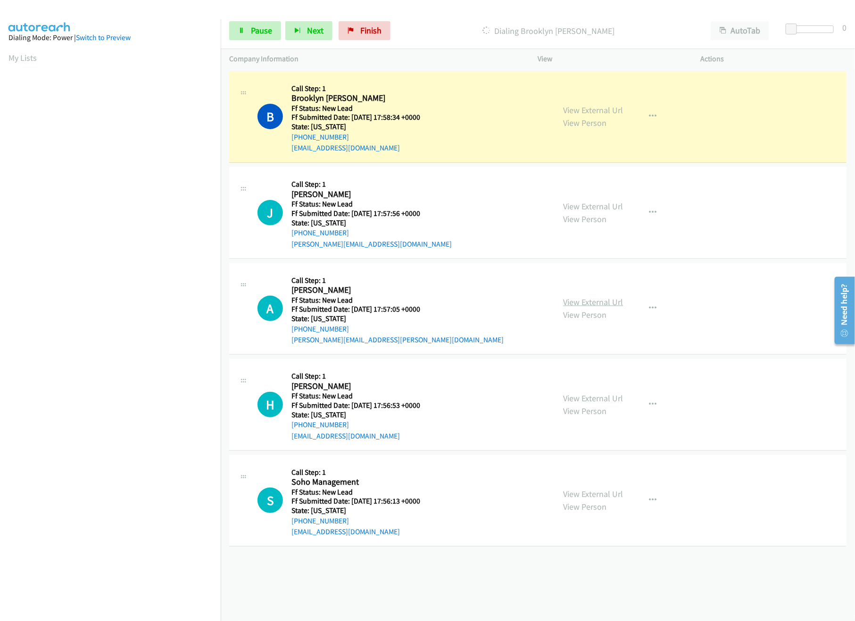
click at [579, 303] on link "View External Url" at bounding box center [594, 302] width 60 height 11
click at [608, 200] on div "View External Url View Person" at bounding box center [594, 212] width 60 height 25
click at [608, 205] on link "View External Url" at bounding box center [594, 206] width 60 height 11
click at [651, 210] on icon "button" at bounding box center [653, 213] width 8 height 8
click at [601, 274] on link "Skip Call" at bounding box center [602, 274] width 125 height 19
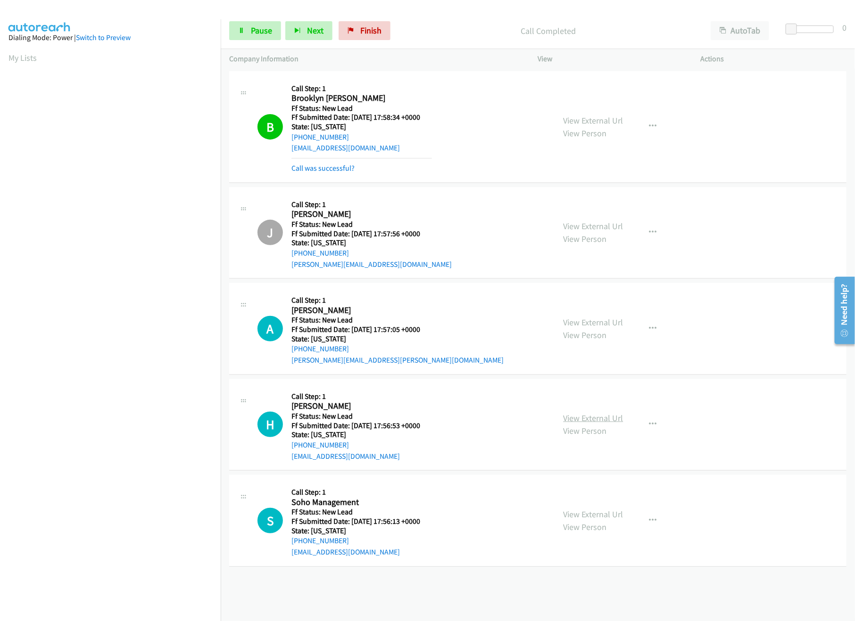
click at [604, 421] on link "View External Url" at bounding box center [594, 418] width 60 height 11
click at [258, 37] on link "Pause" at bounding box center [255, 30] width 52 height 19
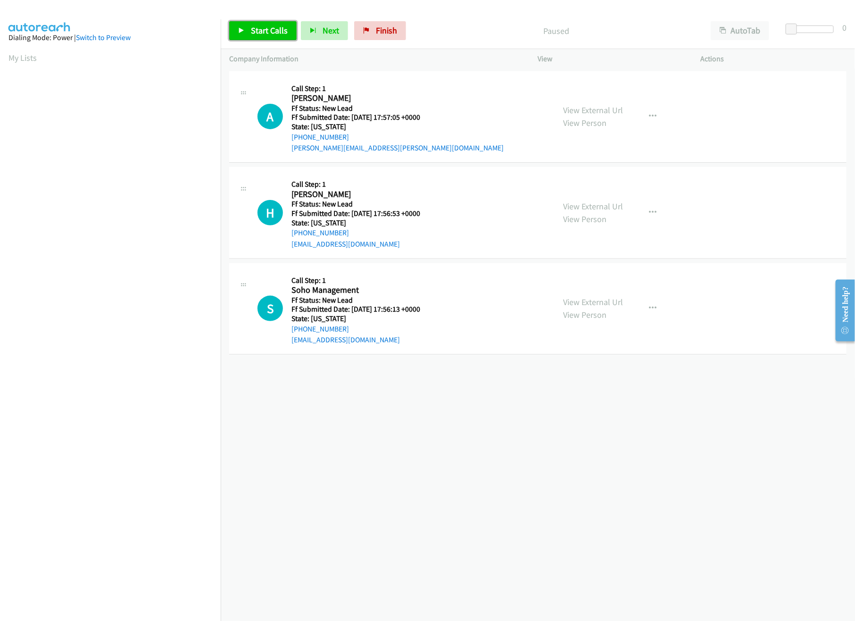
click at [258, 23] on link "Start Calls" at bounding box center [262, 30] width 67 height 19
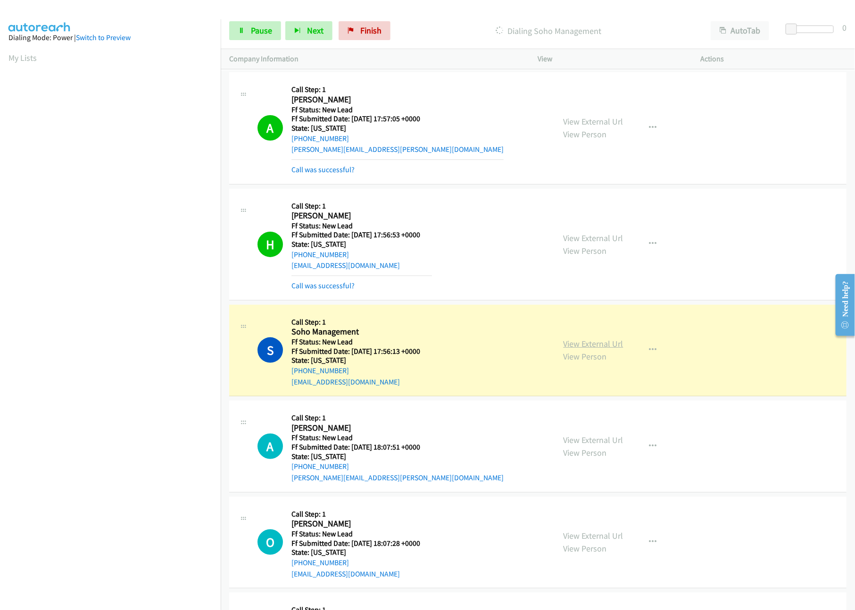
click at [582, 349] on link "View External Url" at bounding box center [594, 343] width 60 height 11
click at [582, 436] on link "View External Url" at bounding box center [594, 439] width 60 height 11
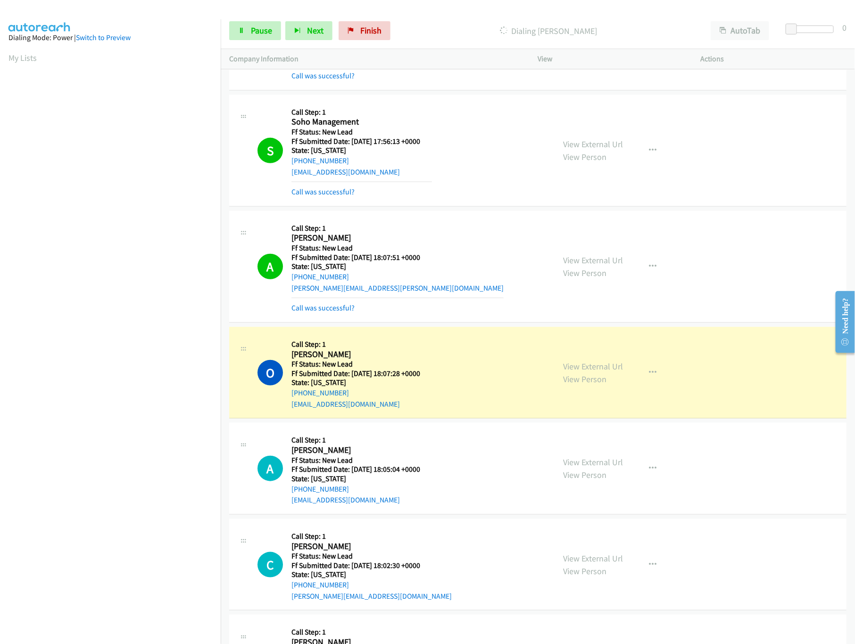
scroll to position [283, 0]
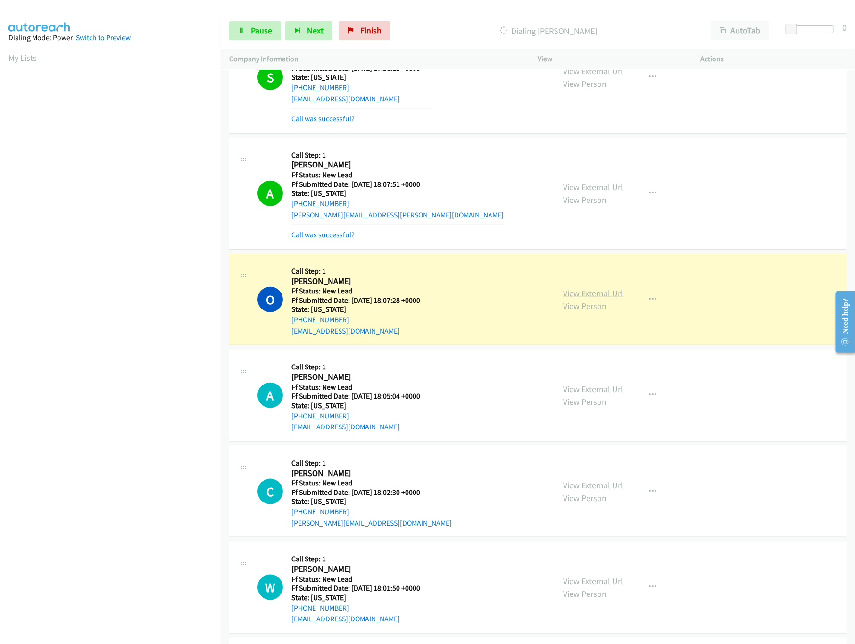
click at [596, 292] on link "View External Url" at bounding box center [594, 293] width 60 height 11
click at [604, 391] on link "View External Url" at bounding box center [594, 388] width 60 height 11
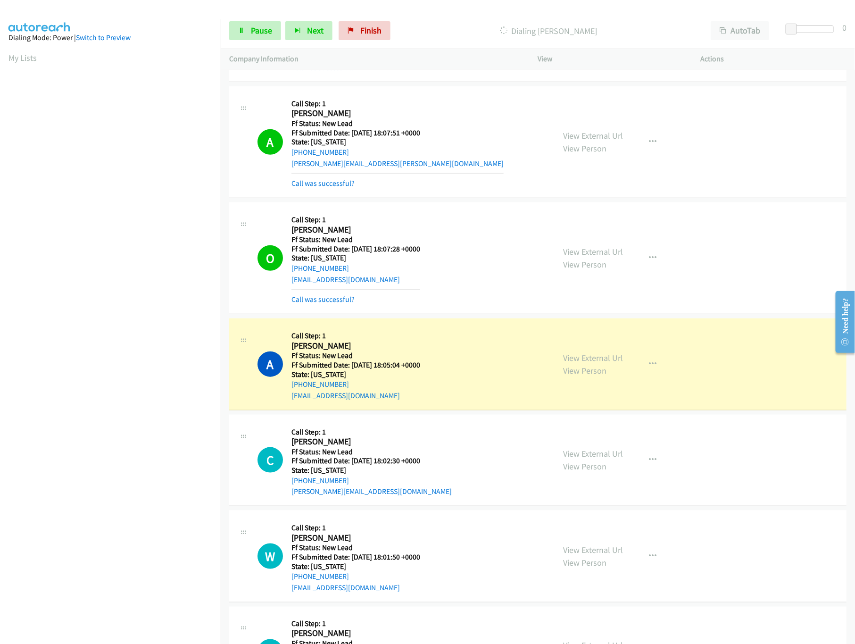
scroll to position [315, 0]
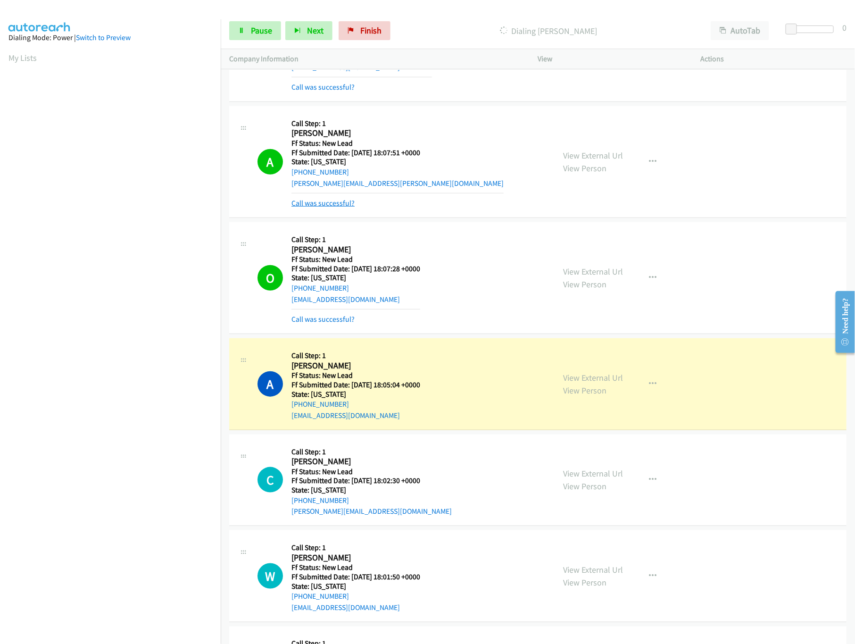
click at [327, 208] on link "Call was successful?" at bounding box center [322, 203] width 63 height 9
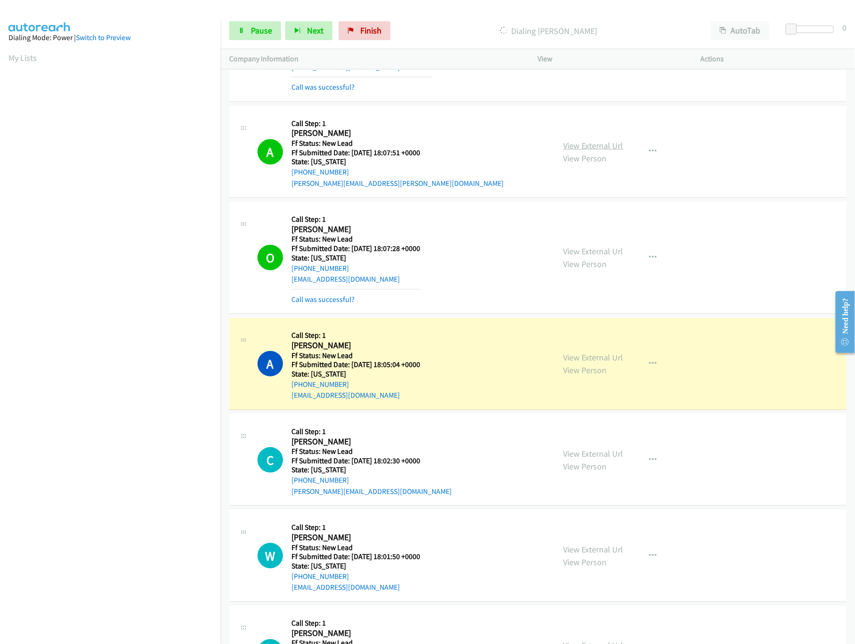
click at [572, 145] on link "View External Url" at bounding box center [594, 145] width 60 height 11
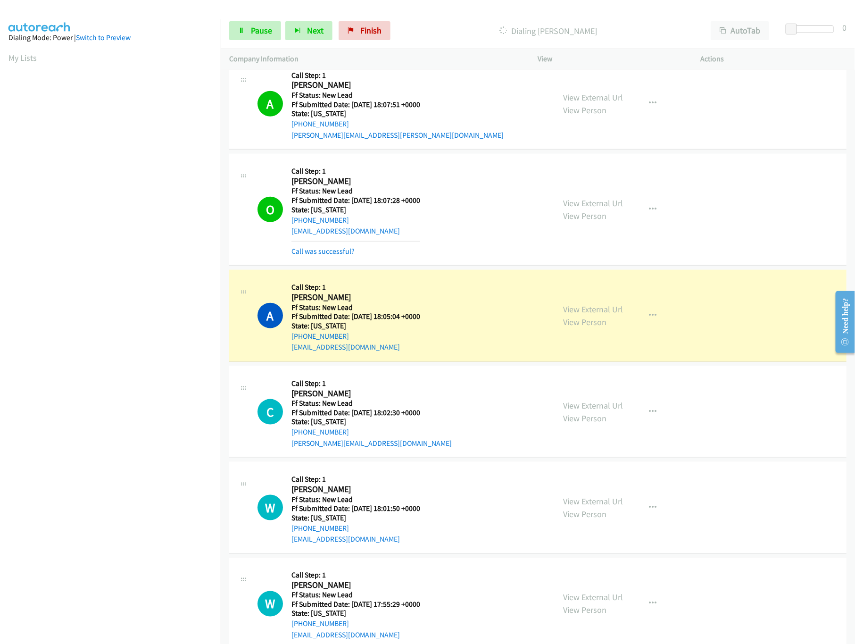
scroll to position [389, 0]
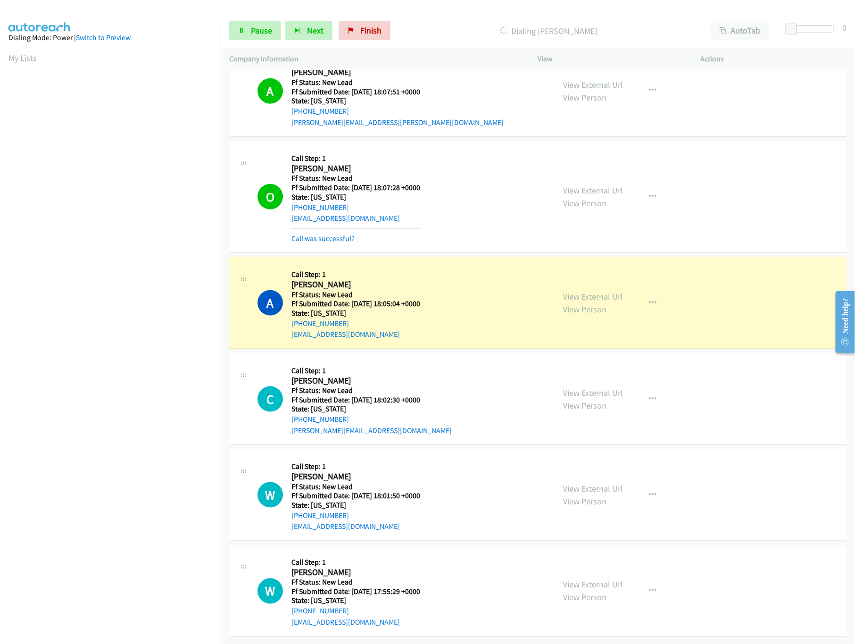
click at [576, 386] on div "View External Url View Person" at bounding box center [594, 398] width 60 height 25
click at [576, 387] on link "View External Url" at bounding box center [594, 392] width 60 height 11
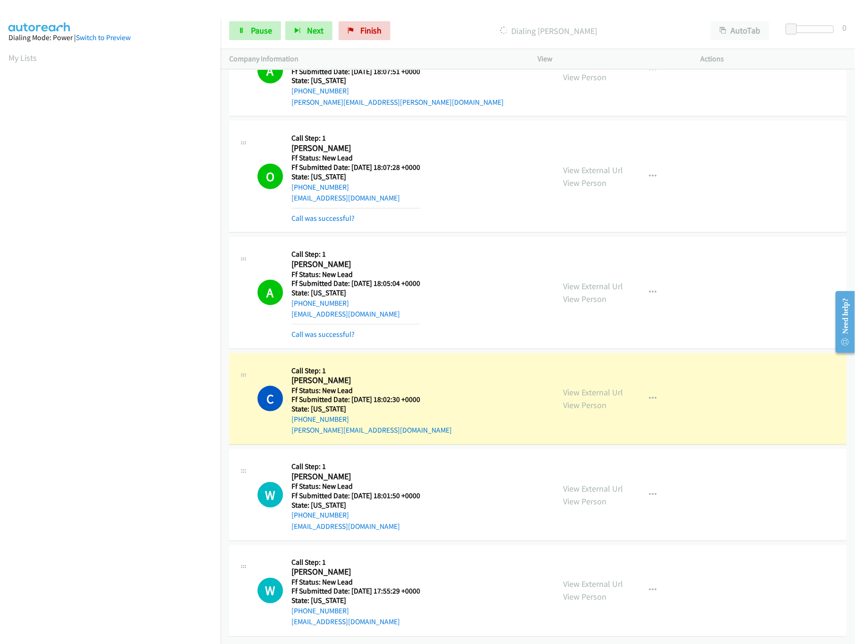
scroll to position [409, 0]
click at [588, 483] on link "View External Url" at bounding box center [594, 488] width 60 height 11
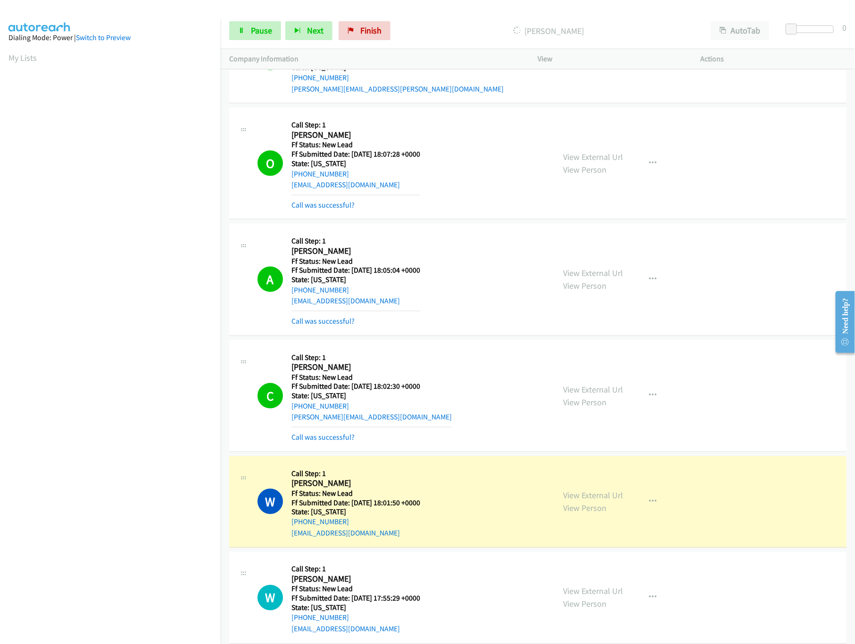
scroll to position [718, 0]
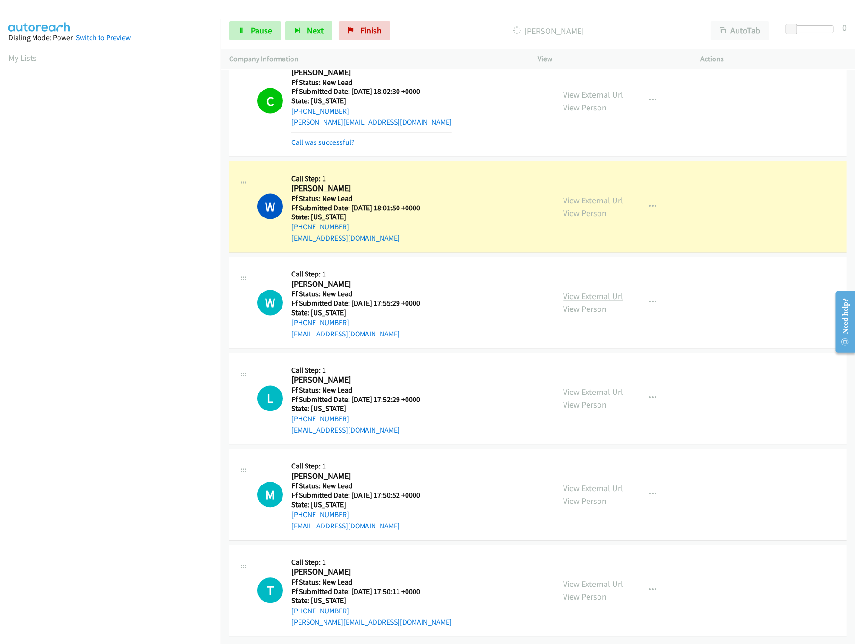
click at [600, 291] on link "View External Url" at bounding box center [594, 296] width 60 height 11
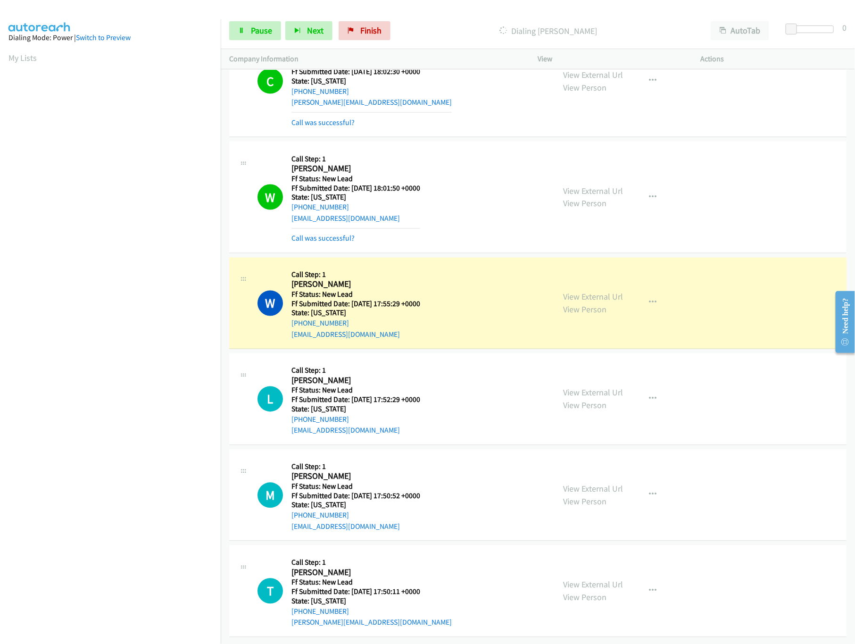
scroll to position [739, 0]
click at [613, 387] on link "View External Url" at bounding box center [594, 392] width 60 height 11
click at [585, 483] on link "View External Url" at bounding box center [594, 488] width 60 height 11
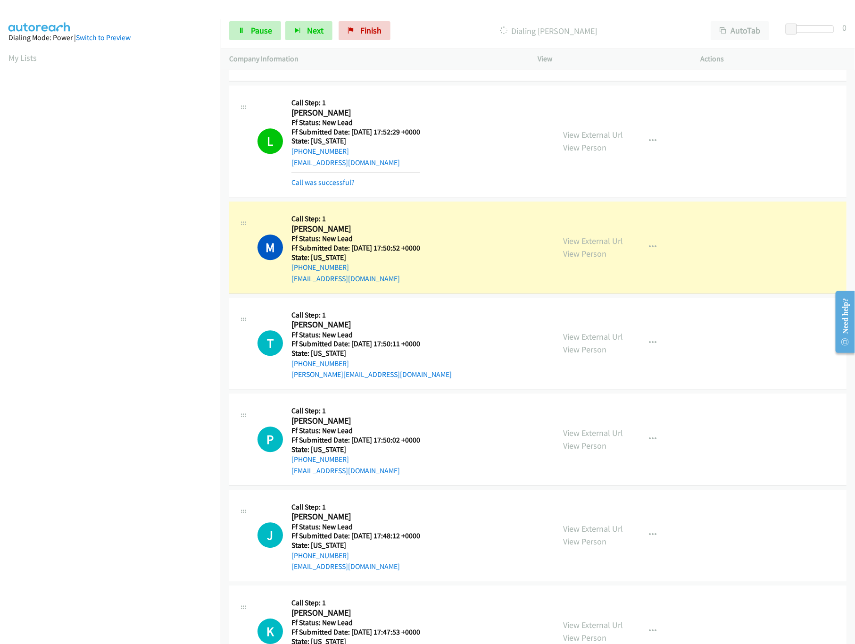
scroll to position [1067, 0]
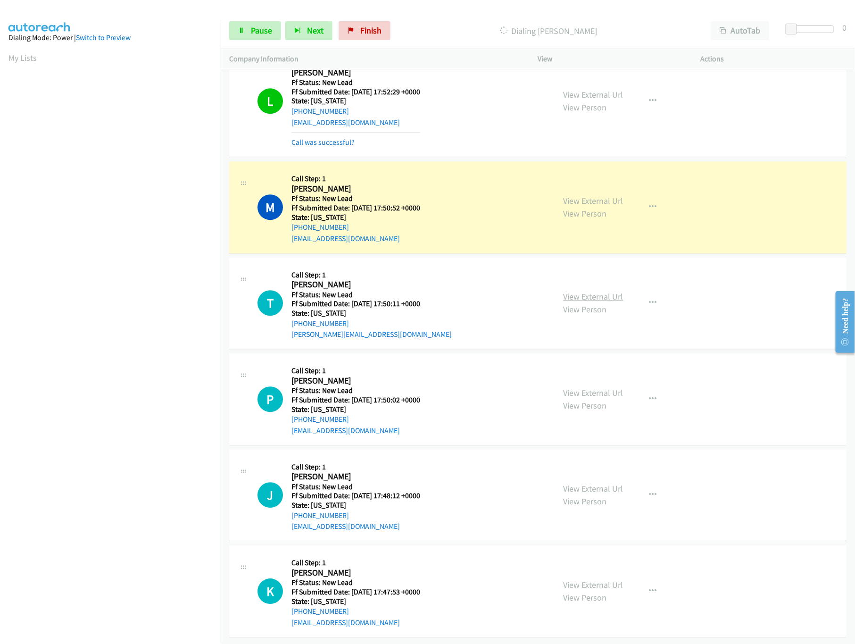
click at [572, 291] on link "View External Url" at bounding box center [594, 296] width 60 height 11
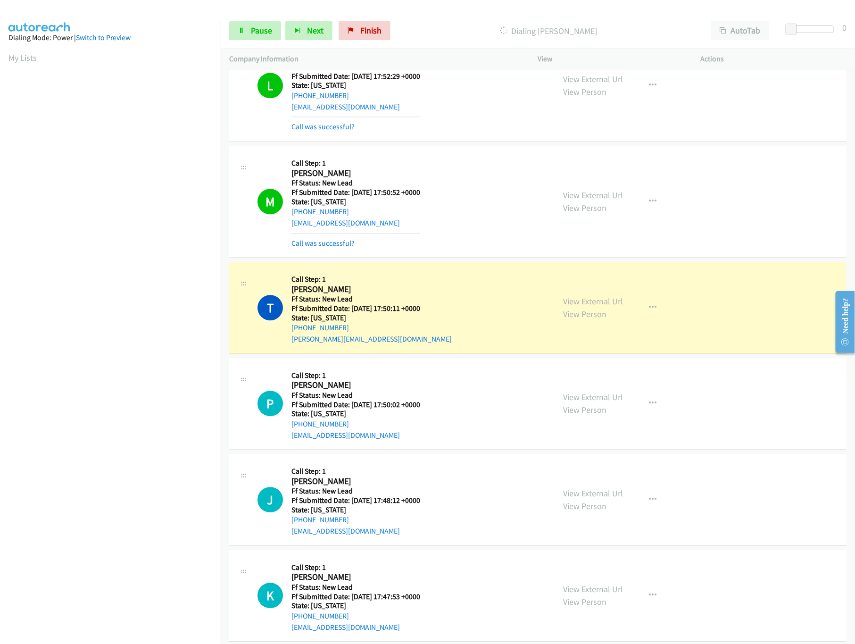
click at [252, 17] on div "Start Calls Pause Next Finish Dialing Tana Goff AutoTab AutoTab 0" at bounding box center [538, 31] width 634 height 36
click at [255, 28] on span "Pause" at bounding box center [261, 30] width 21 height 11
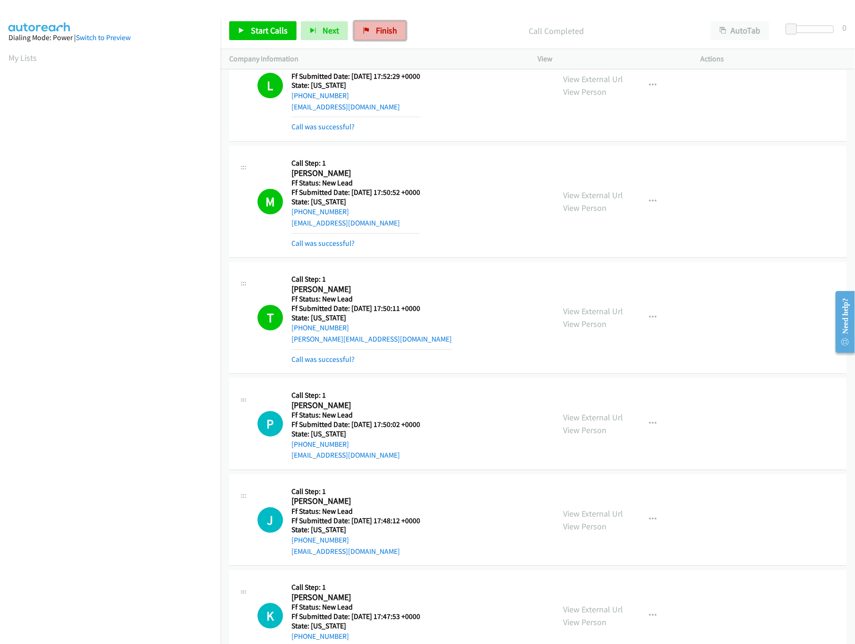
click at [390, 26] on span "Finish" at bounding box center [386, 30] width 21 height 11
click at [395, 31] on link "Finish" at bounding box center [380, 30] width 52 height 19
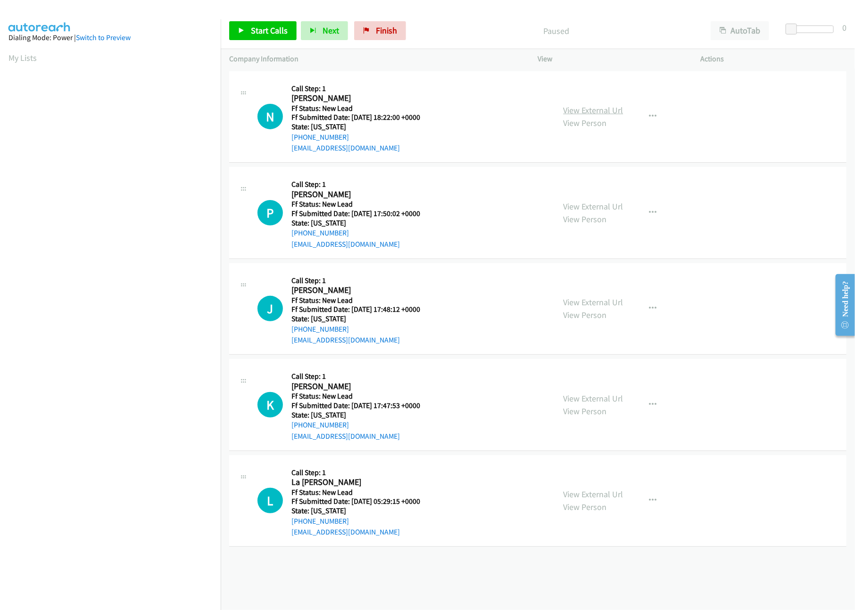
click at [569, 107] on link "View External Url" at bounding box center [594, 110] width 60 height 11
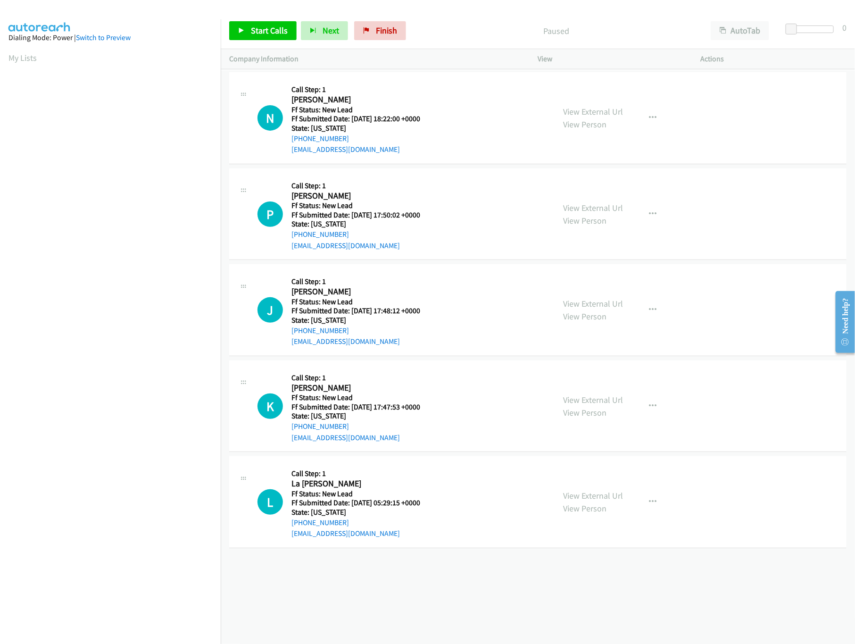
click at [606, 213] on div "View External Url View Person" at bounding box center [594, 213] width 60 height 25
click at [604, 209] on link "View External Url" at bounding box center [594, 207] width 60 height 11
click at [297, 35] on div "Start Calls Pause Next Finish" at bounding box center [319, 30] width 181 height 19
click at [280, 33] on span "Start Calls" at bounding box center [269, 30] width 37 height 11
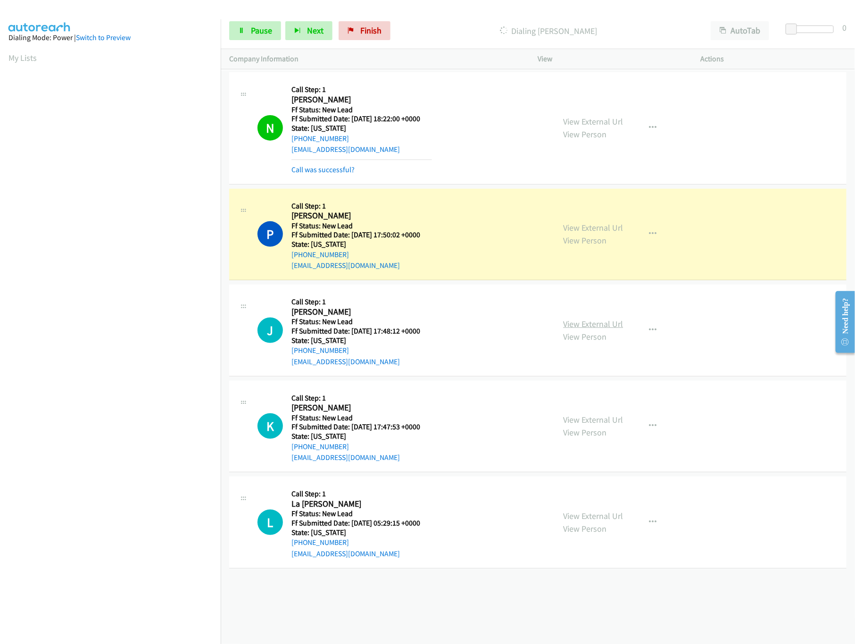
click at [584, 323] on link "View External Url" at bounding box center [594, 323] width 60 height 11
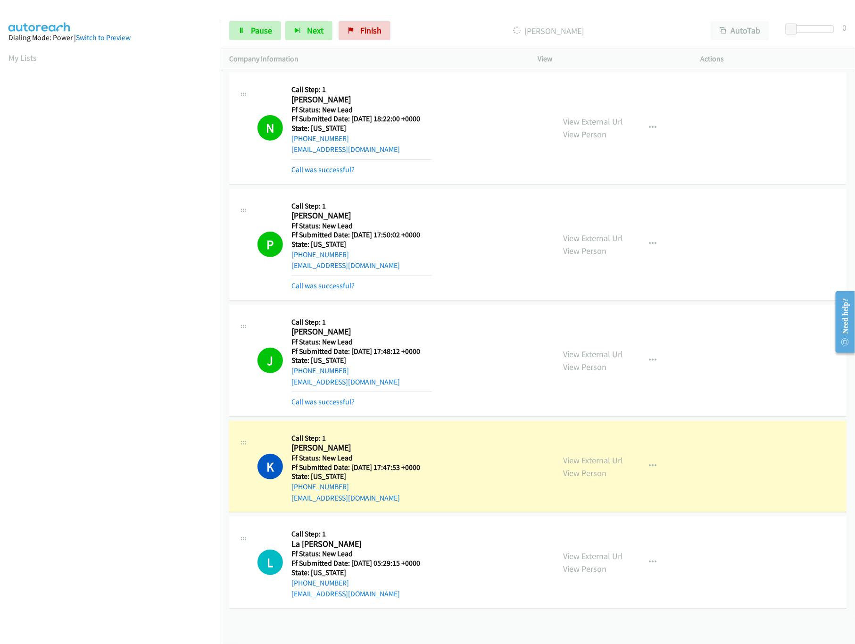
click at [597, 467] on div "View External Url View Person" at bounding box center [594, 466] width 60 height 25
click at [597, 466] on link "View External Url" at bounding box center [594, 460] width 60 height 11
click at [603, 552] on link "View External Url" at bounding box center [594, 555] width 60 height 11
click at [589, 460] on link "View External Url" at bounding box center [594, 460] width 60 height 11
click at [587, 557] on link "View External Url" at bounding box center [594, 555] width 60 height 11
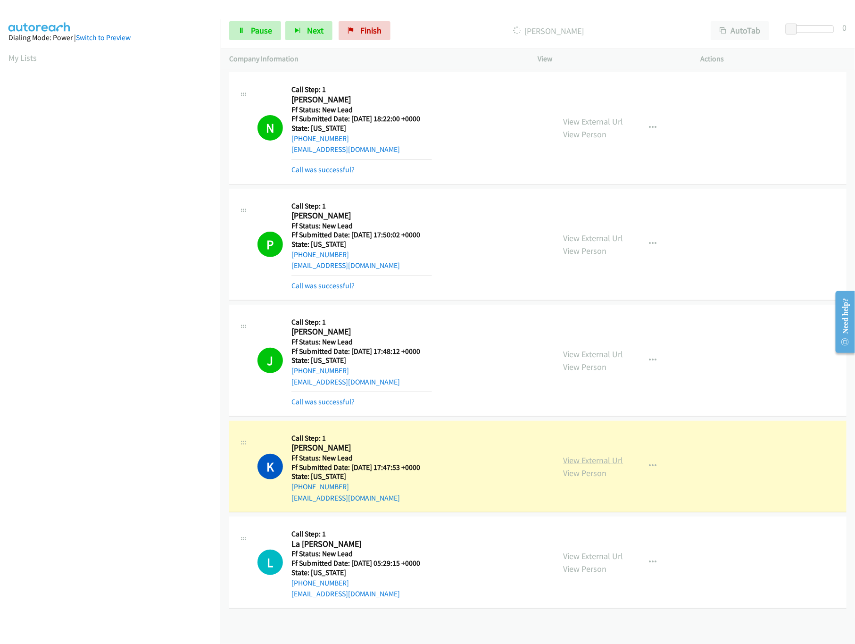
click at [582, 457] on link "View External Url" at bounding box center [594, 460] width 60 height 11
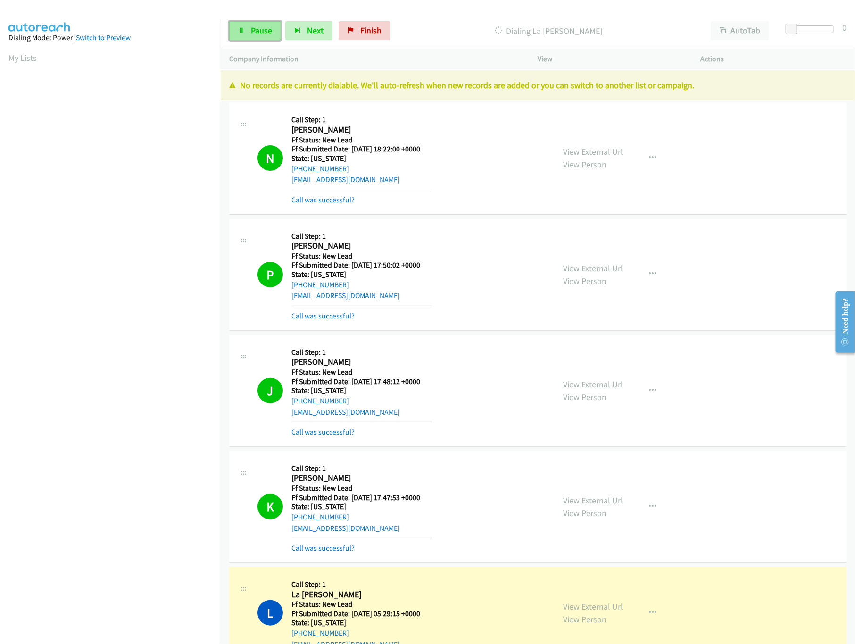
click at [260, 33] on span "Pause" at bounding box center [261, 30] width 21 height 11
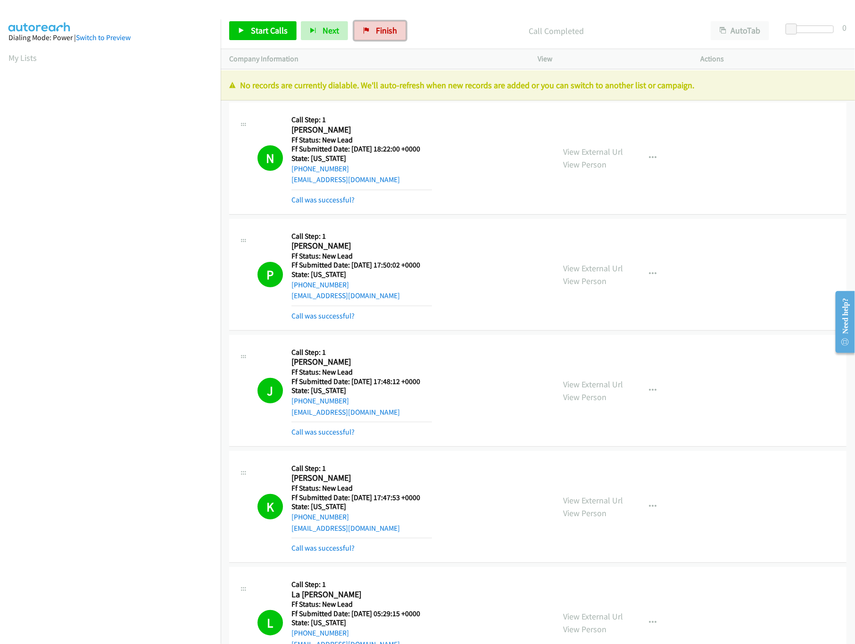
drag, startPoint x: 377, startPoint y: 37, endPoint x: 457, endPoint y: 51, distance: 82.0
click at [377, 37] on link "Finish" at bounding box center [380, 30] width 52 height 19
